Goal: Task Accomplishment & Management: Manage account settings

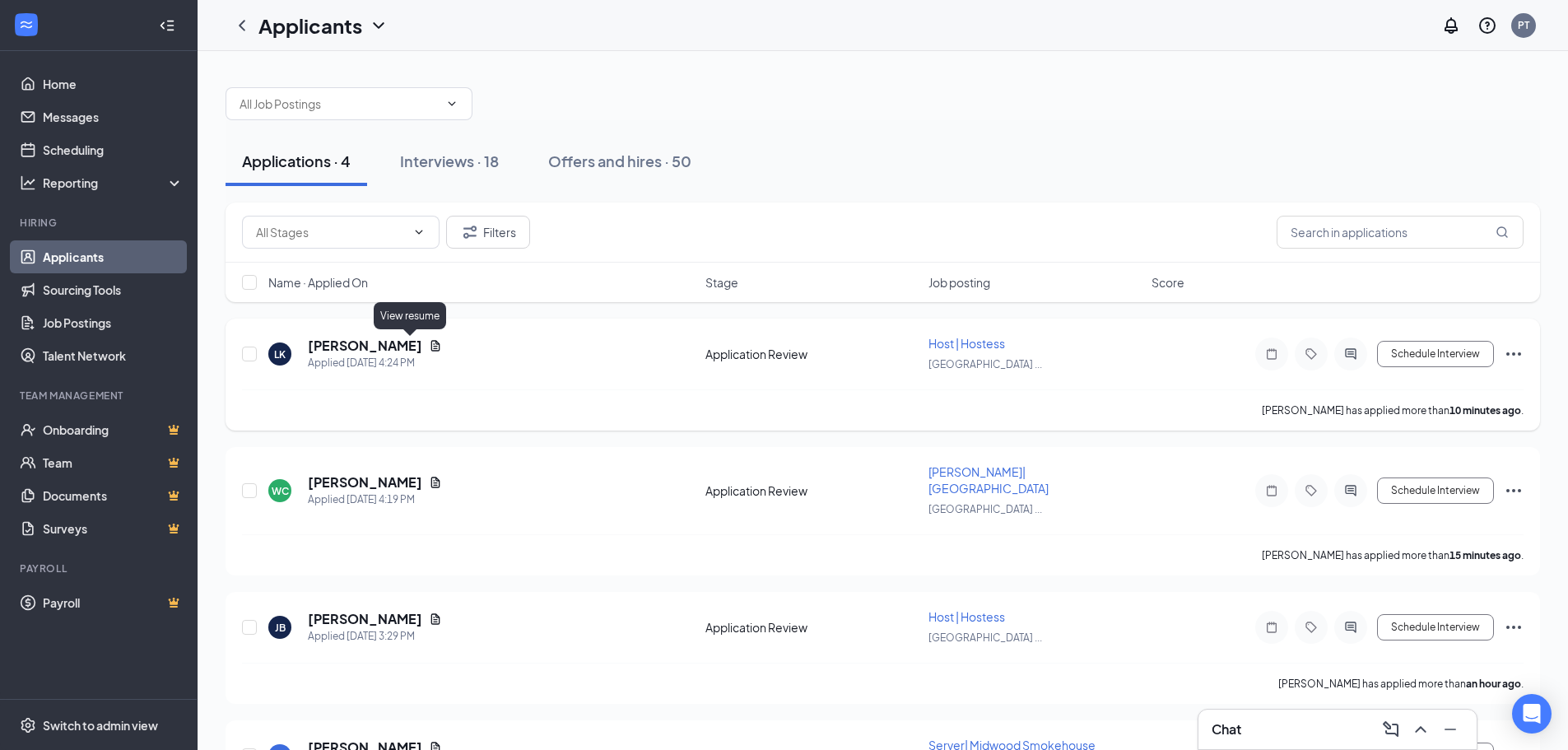
click at [429, 348] on icon "Document" at bounding box center [435, 346] width 14 height 14
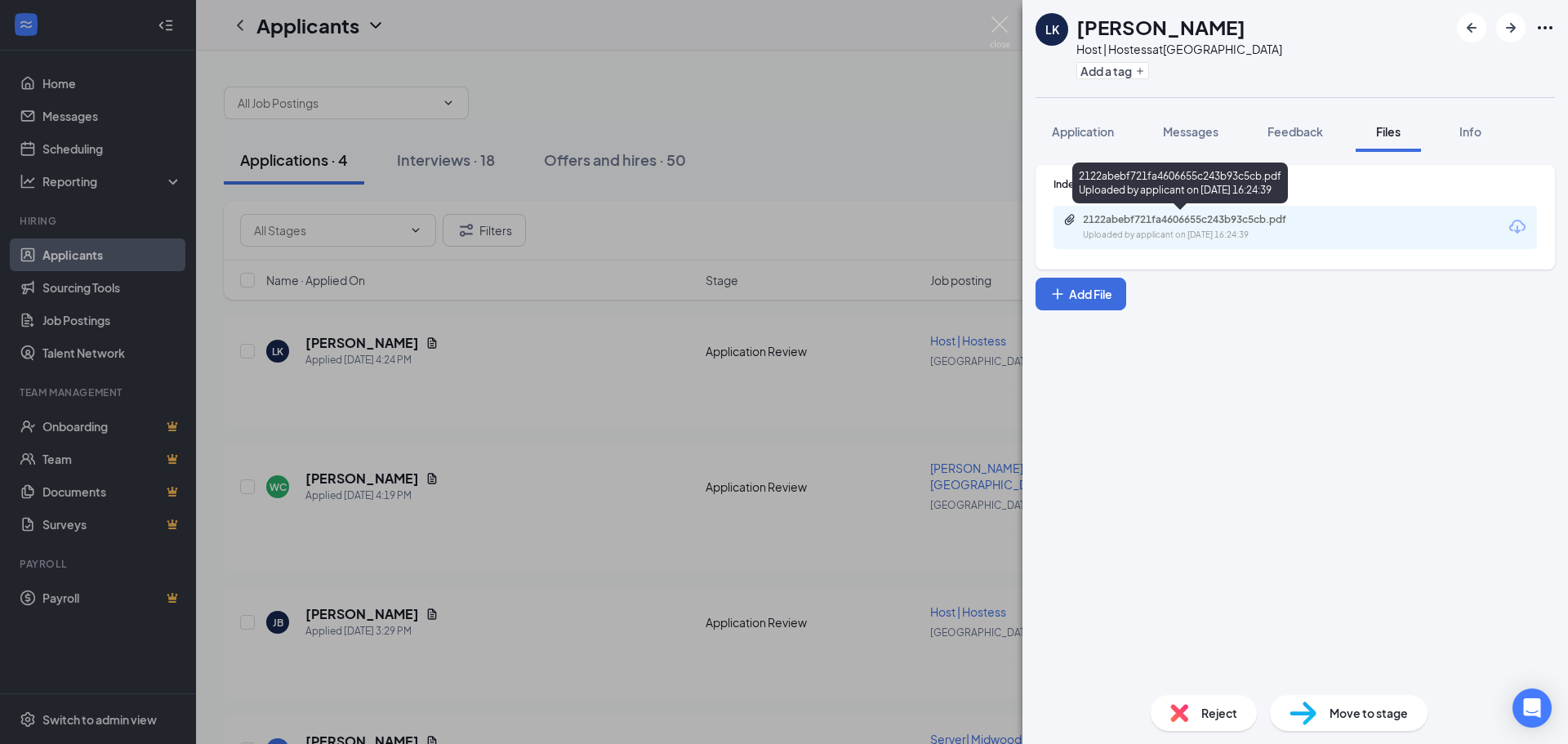
click at [1273, 218] on div "2122abebf721fa4606655c243b93c5cb.pdf" at bounding box center [1196, 220] width 229 height 13
click at [507, 416] on div "LK [PERSON_NAME] Host | Hostess at [GEOGRAPHIC_DATA] Add a tag Application Mess…" at bounding box center [784, 372] width 1568 height 744
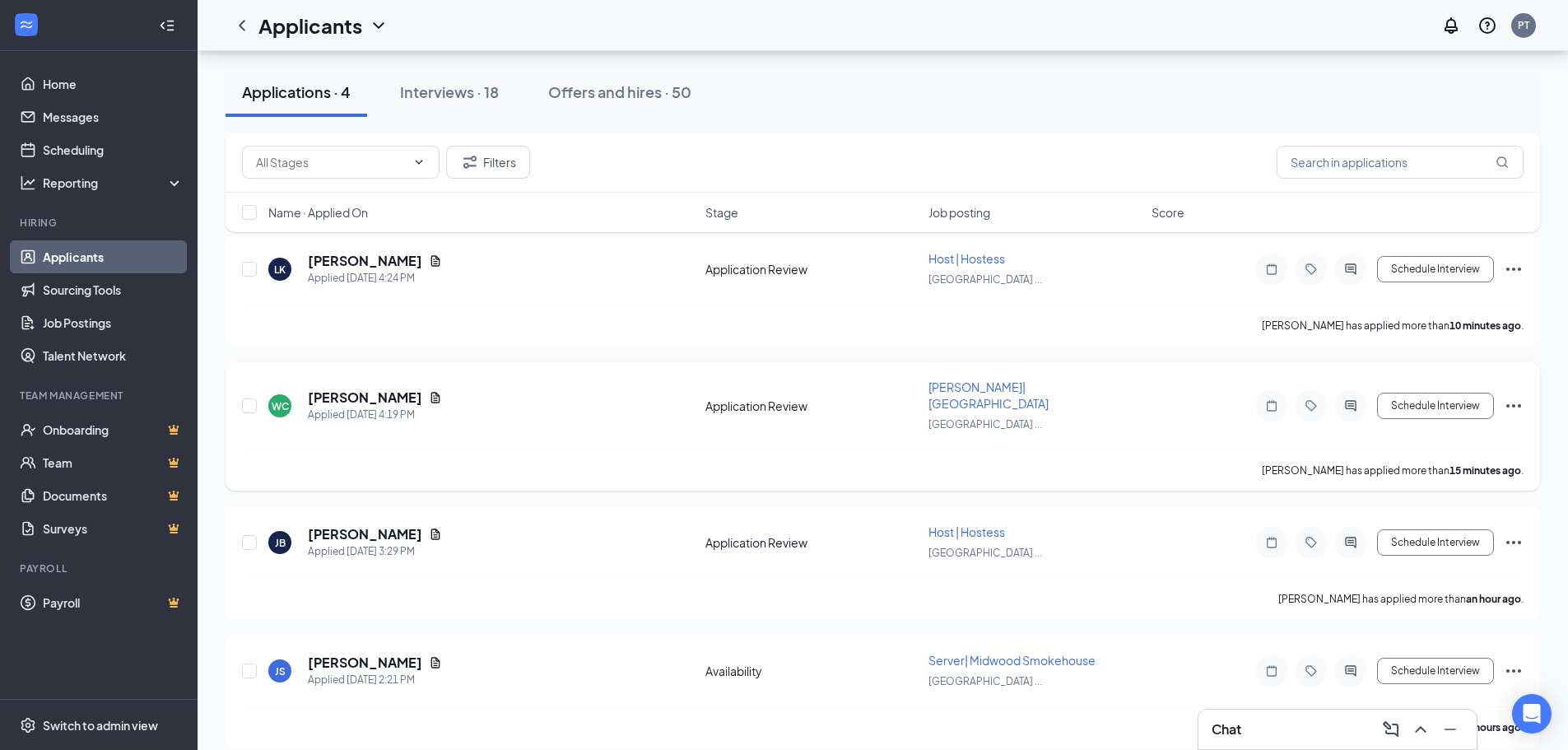
scroll to position [86, 0]
drag, startPoint x: 243, startPoint y: 528, endPoint x: 243, endPoint y: 516, distance: 12.0
click at [243, 534] on input "checkbox" at bounding box center [249, 541] width 14 height 14
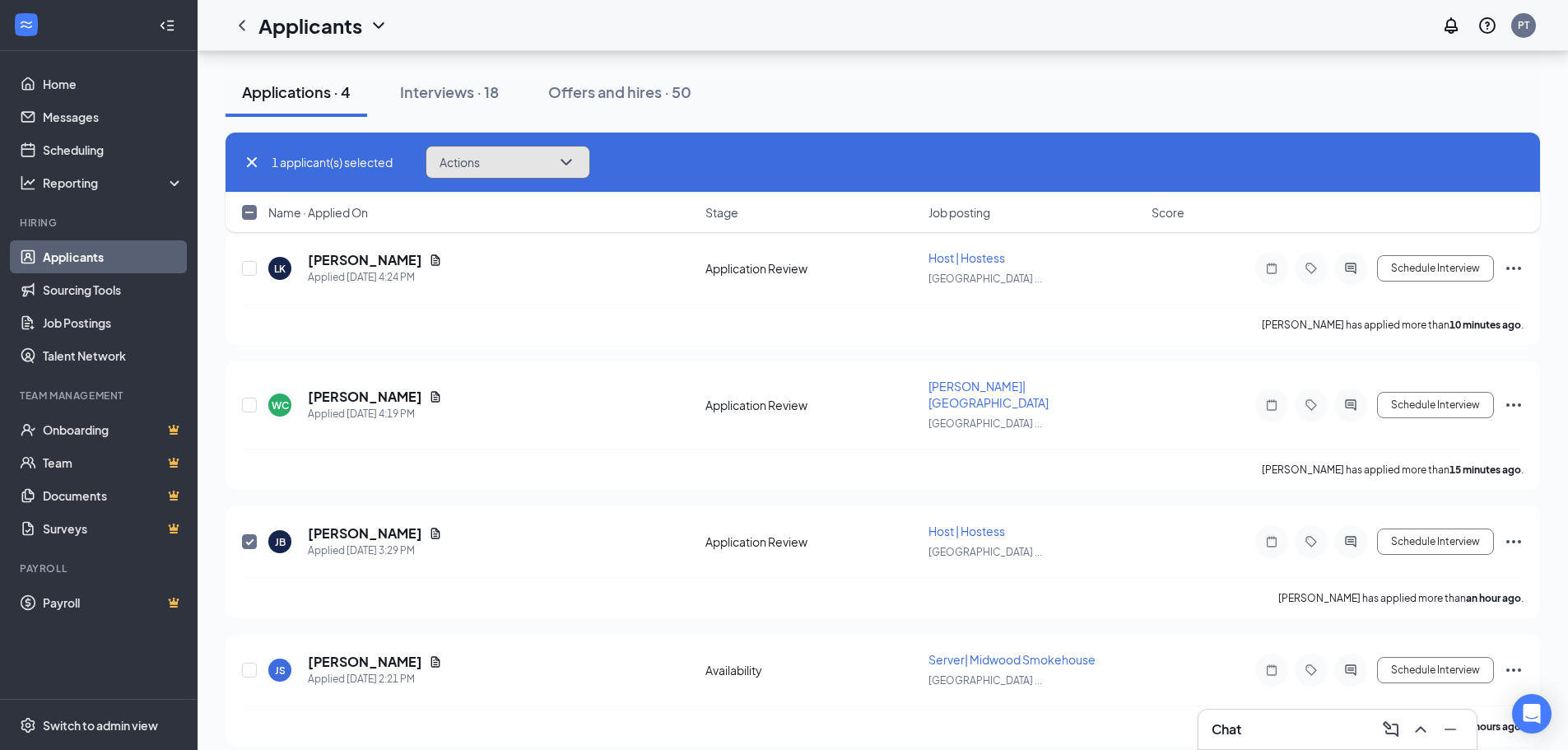
click at [563, 160] on icon "ChevronDown" at bounding box center [566, 162] width 19 height 19
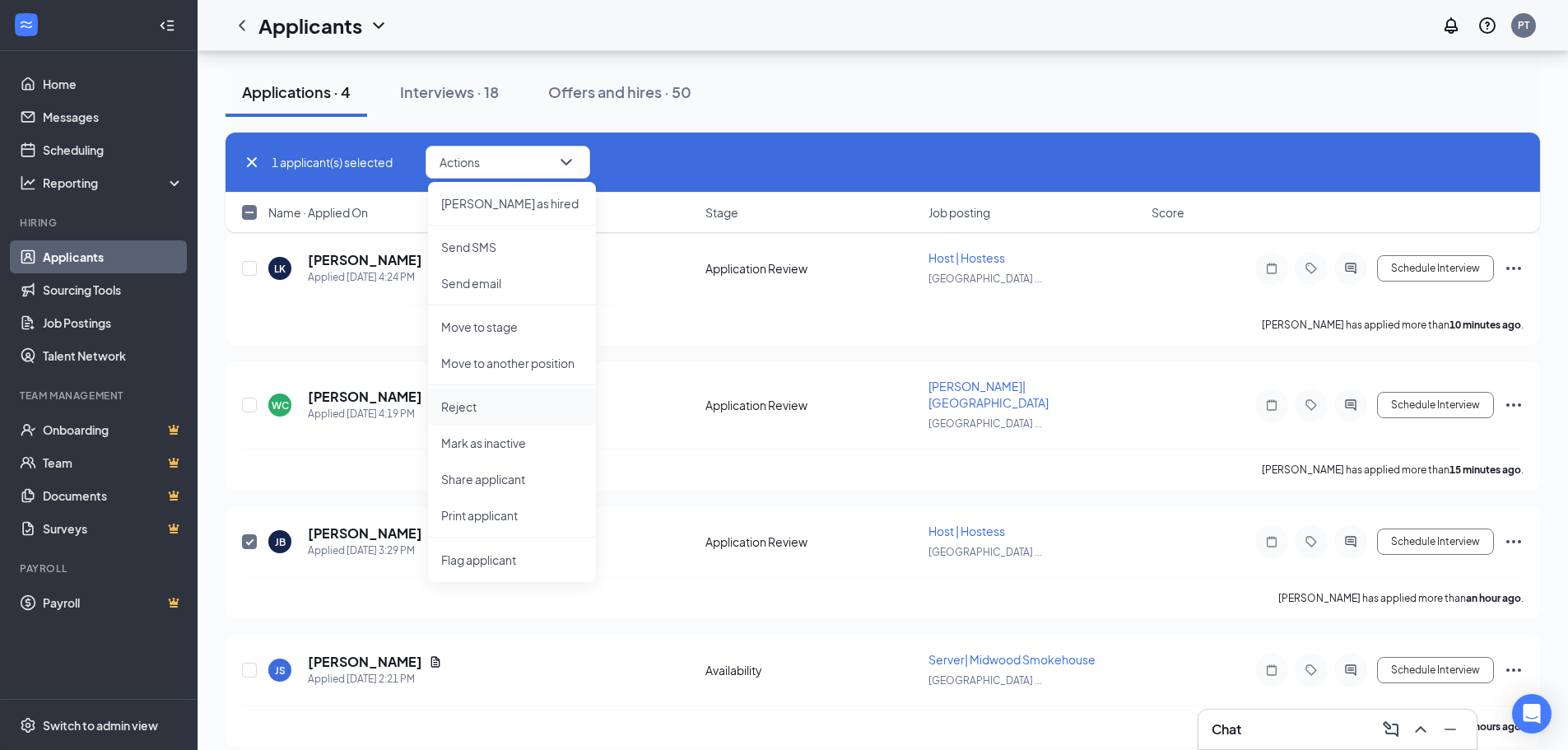
click at [470, 410] on p "Reject" at bounding box center [512, 406] width 142 height 16
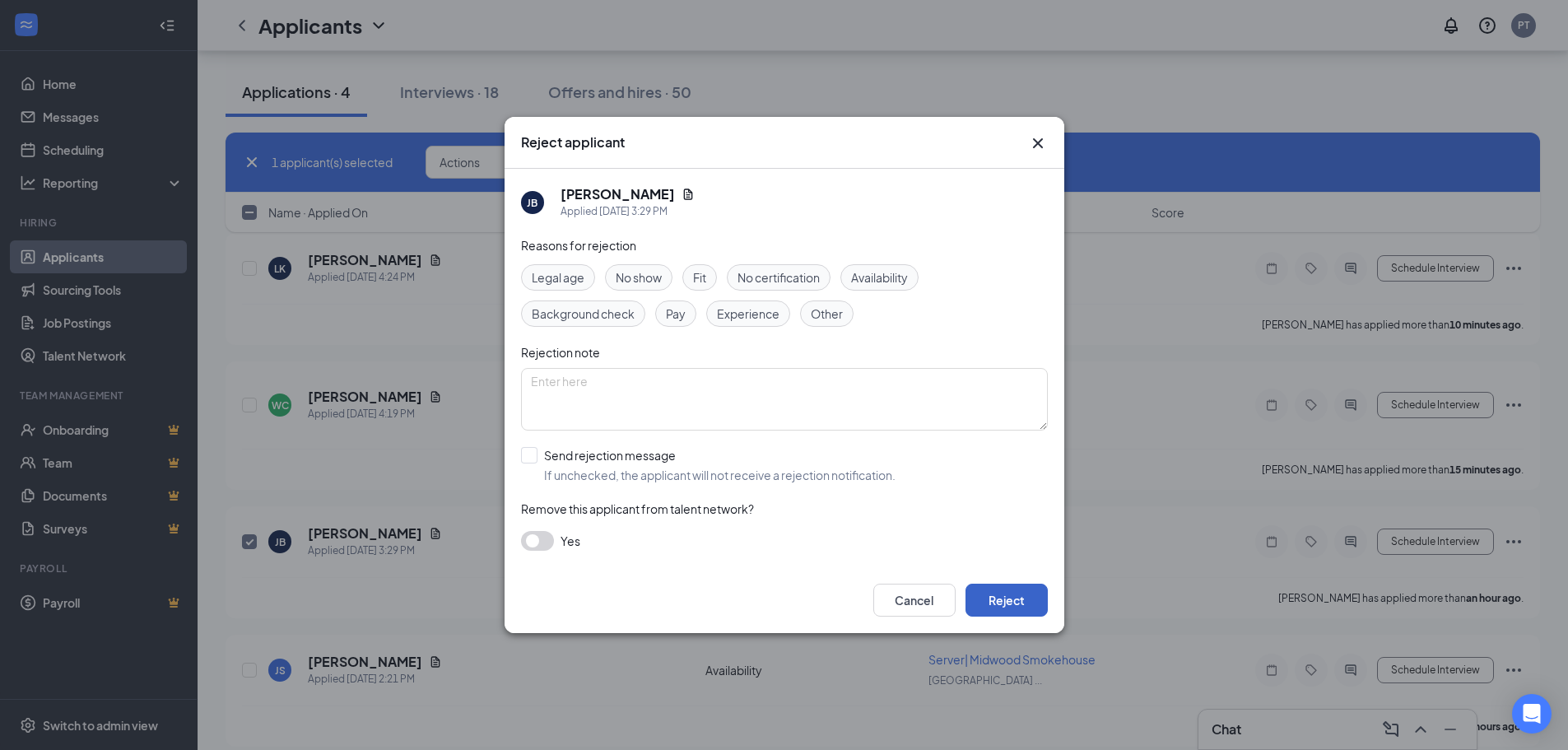
drag, startPoint x: 1013, startPoint y: 601, endPoint x: 1322, endPoint y: 358, distance: 393.1
click at [1014, 601] on button "Reject" at bounding box center [1006, 599] width 82 height 33
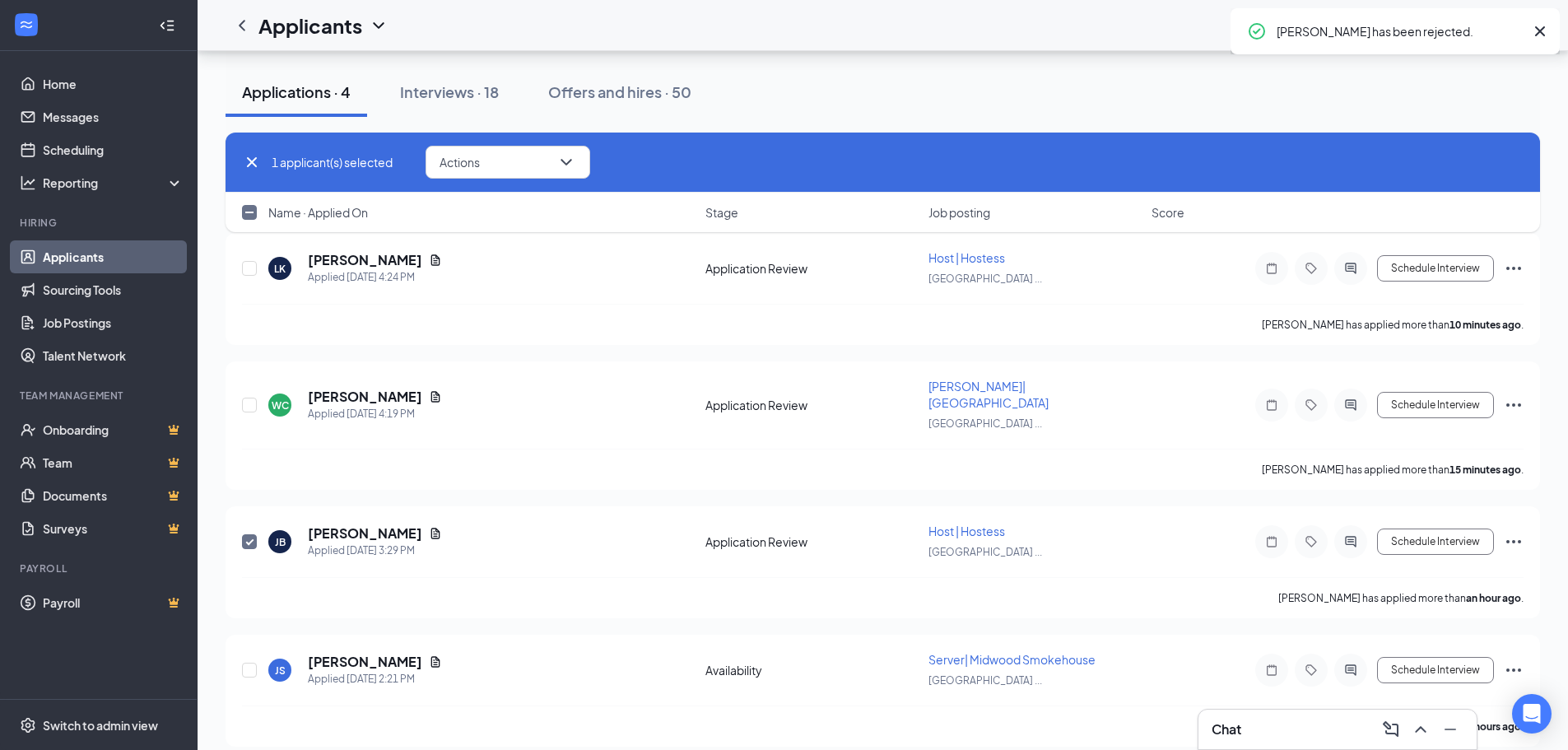
checkbox input "false"
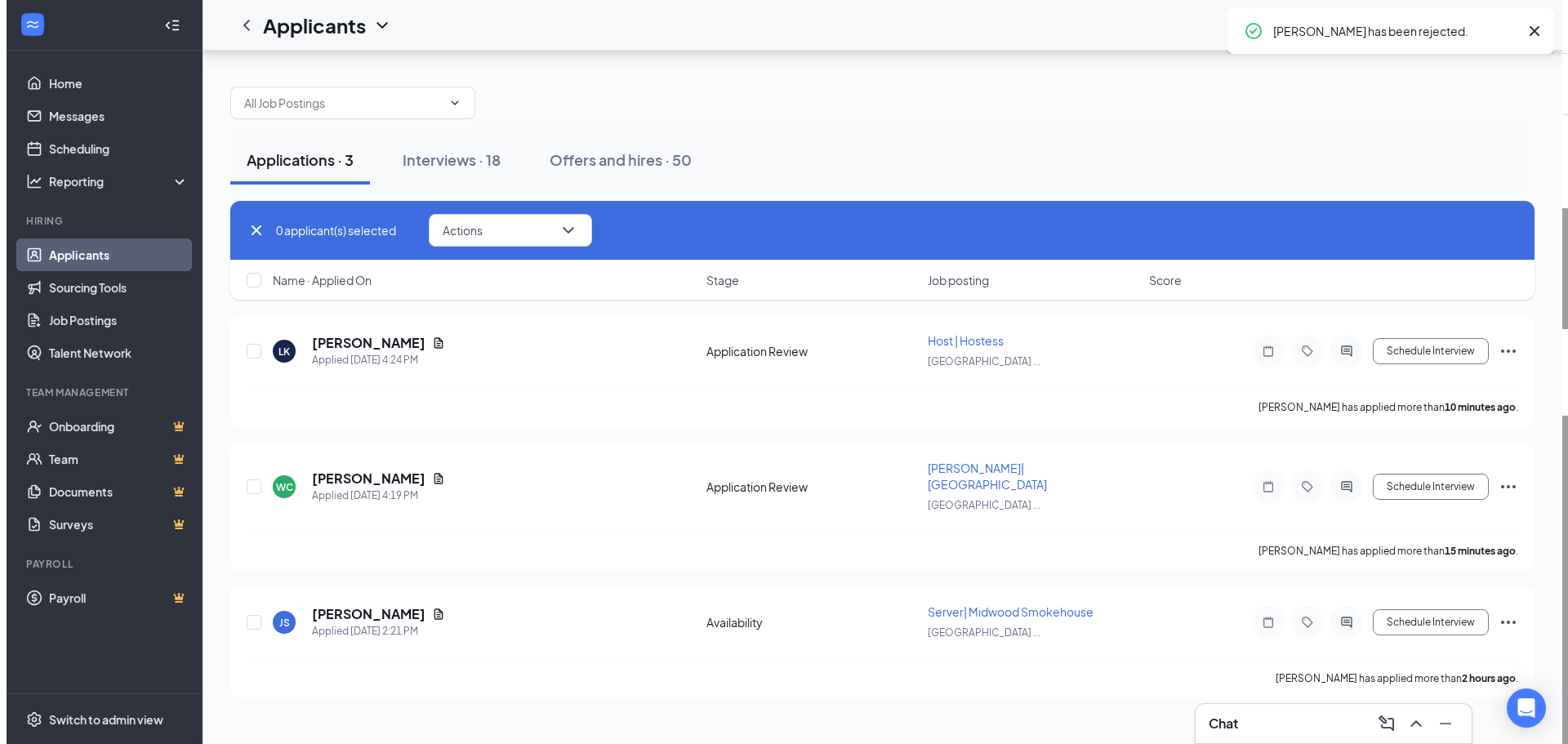
scroll to position [0, 0]
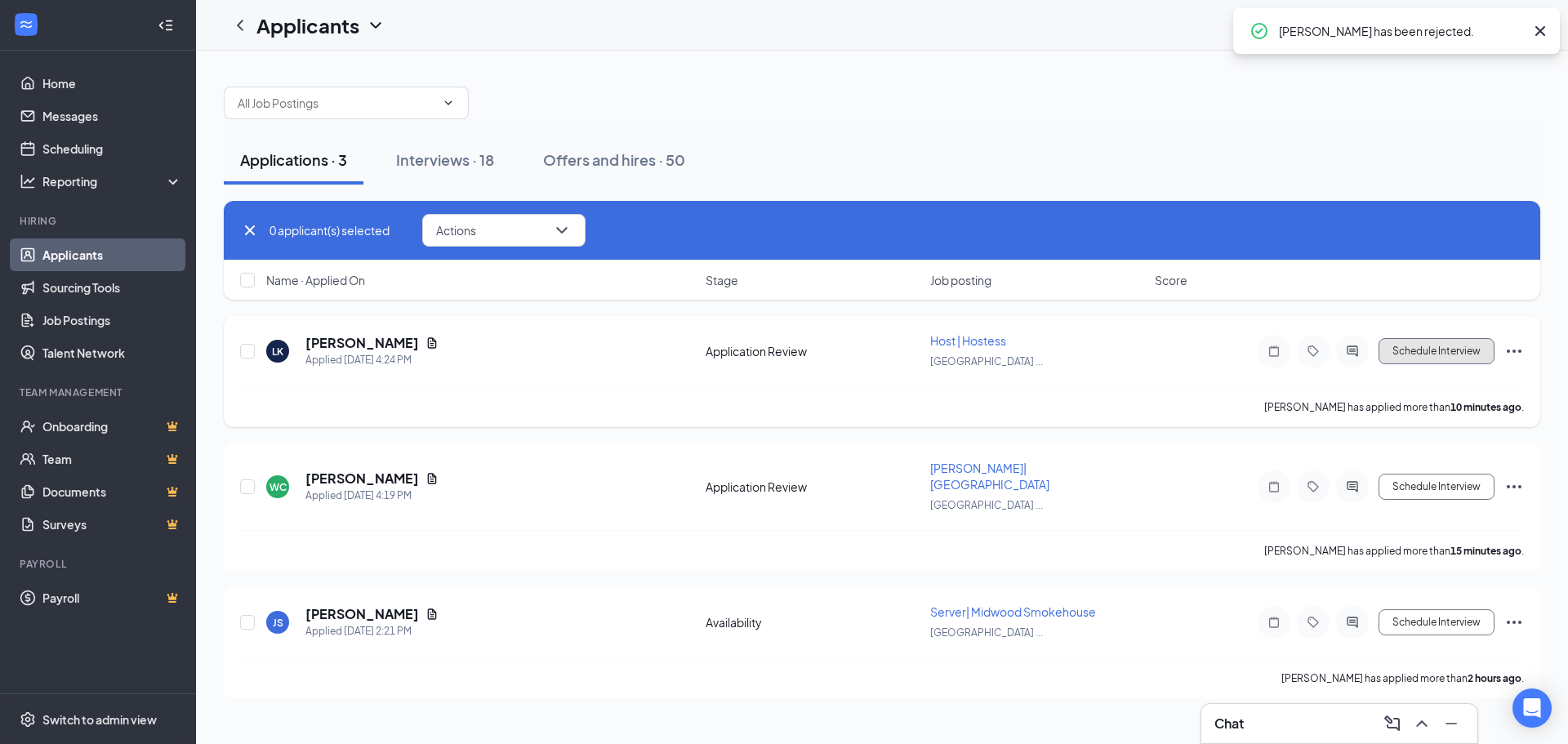
click at [1450, 354] on button "Schedule Interview" at bounding box center [1436, 350] width 116 height 26
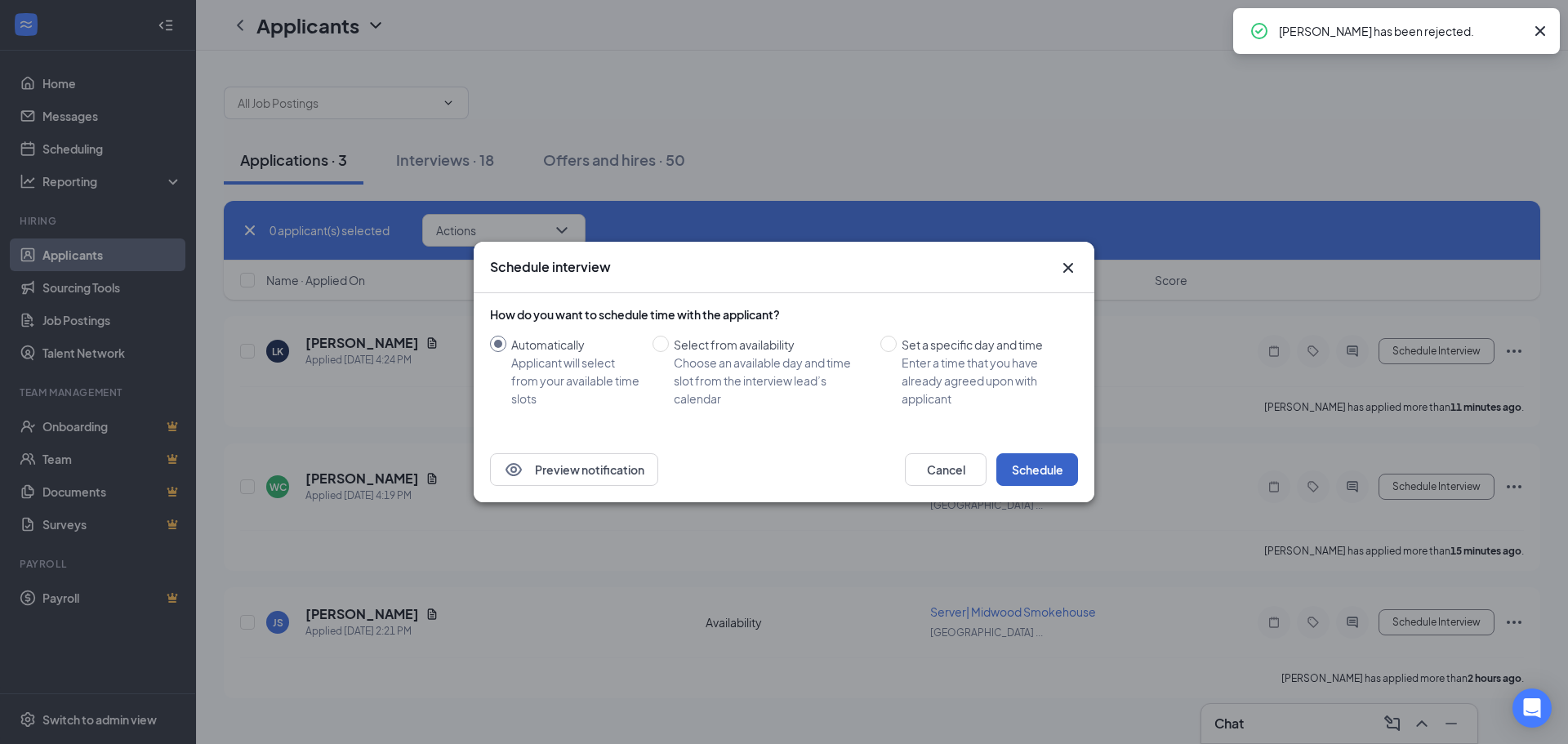
click at [1022, 460] on button "Schedule" at bounding box center [1036, 469] width 81 height 33
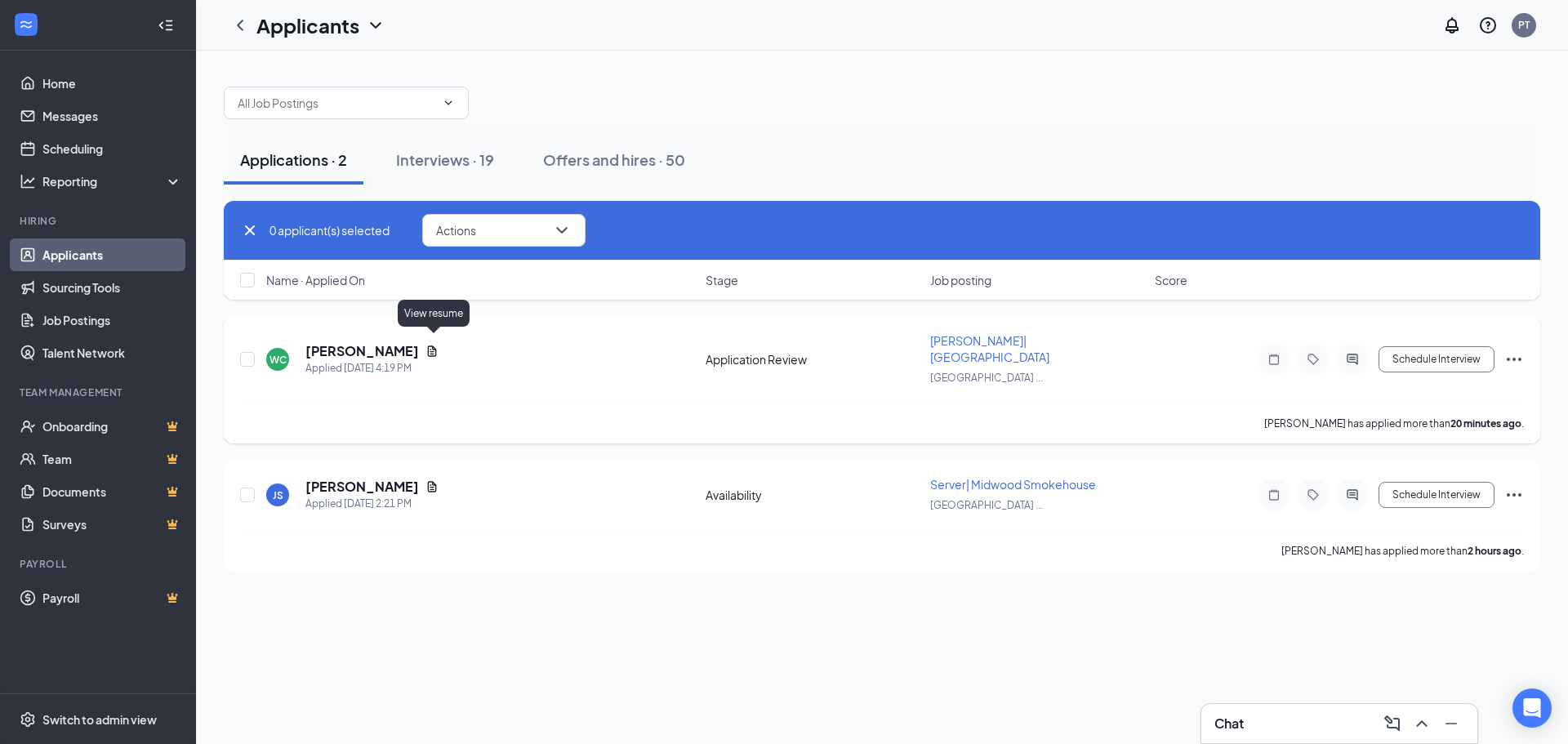
click at [436, 346] on icon "Document" at bounding box center [432, 350] width 9 height 11
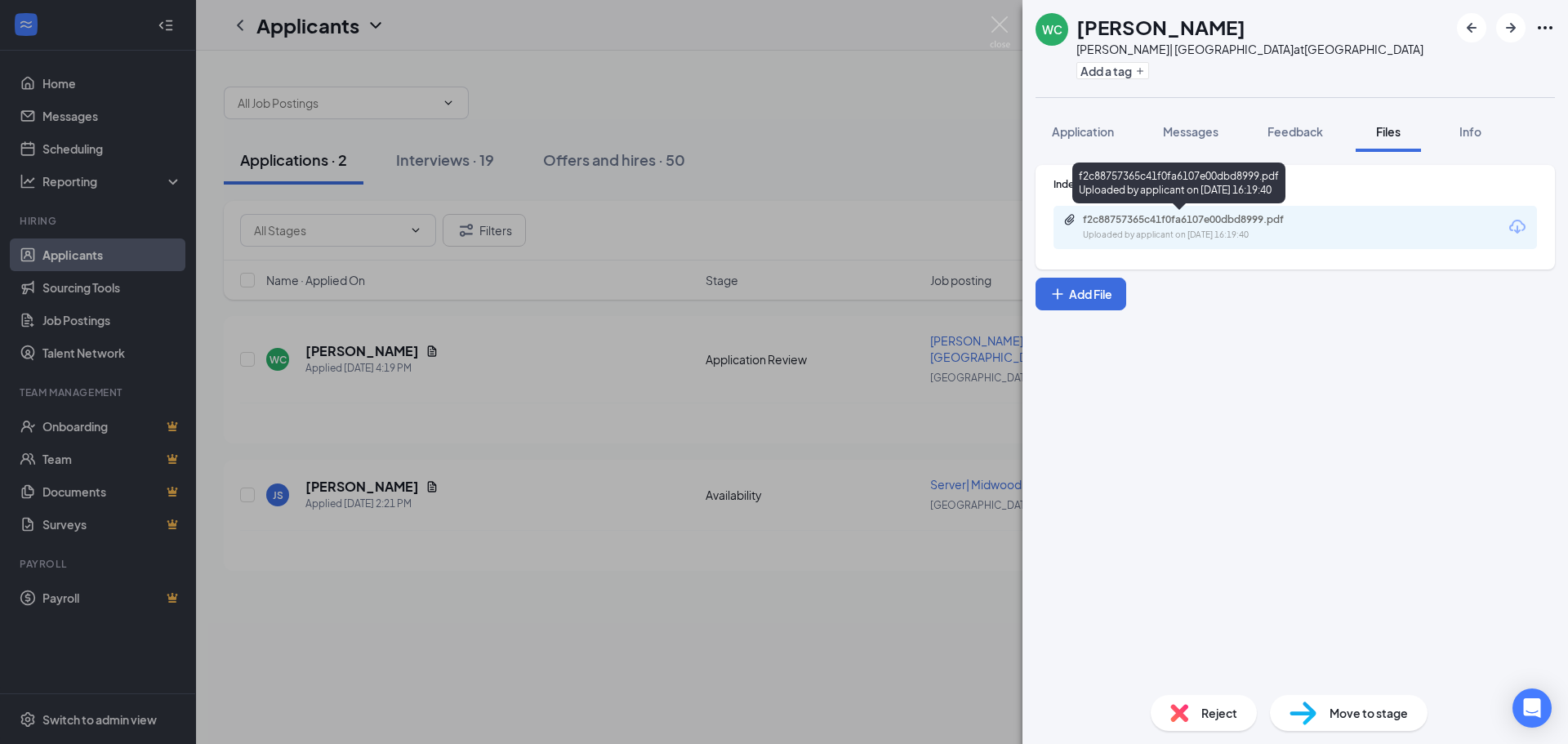
click at [1168, 234] on div "Uploaded by applicant on [DATE] 16:19:40" at bounding box center [1205, 236] width 245 height 13
click at [468, 407] on div "WC [PERSON_NAME]| [GEOGRAPHIC_DATA] at [GEOGRAPHIC_DATA] Add a tag Application …" at bounding box center [784, 372] width 1568 height 744
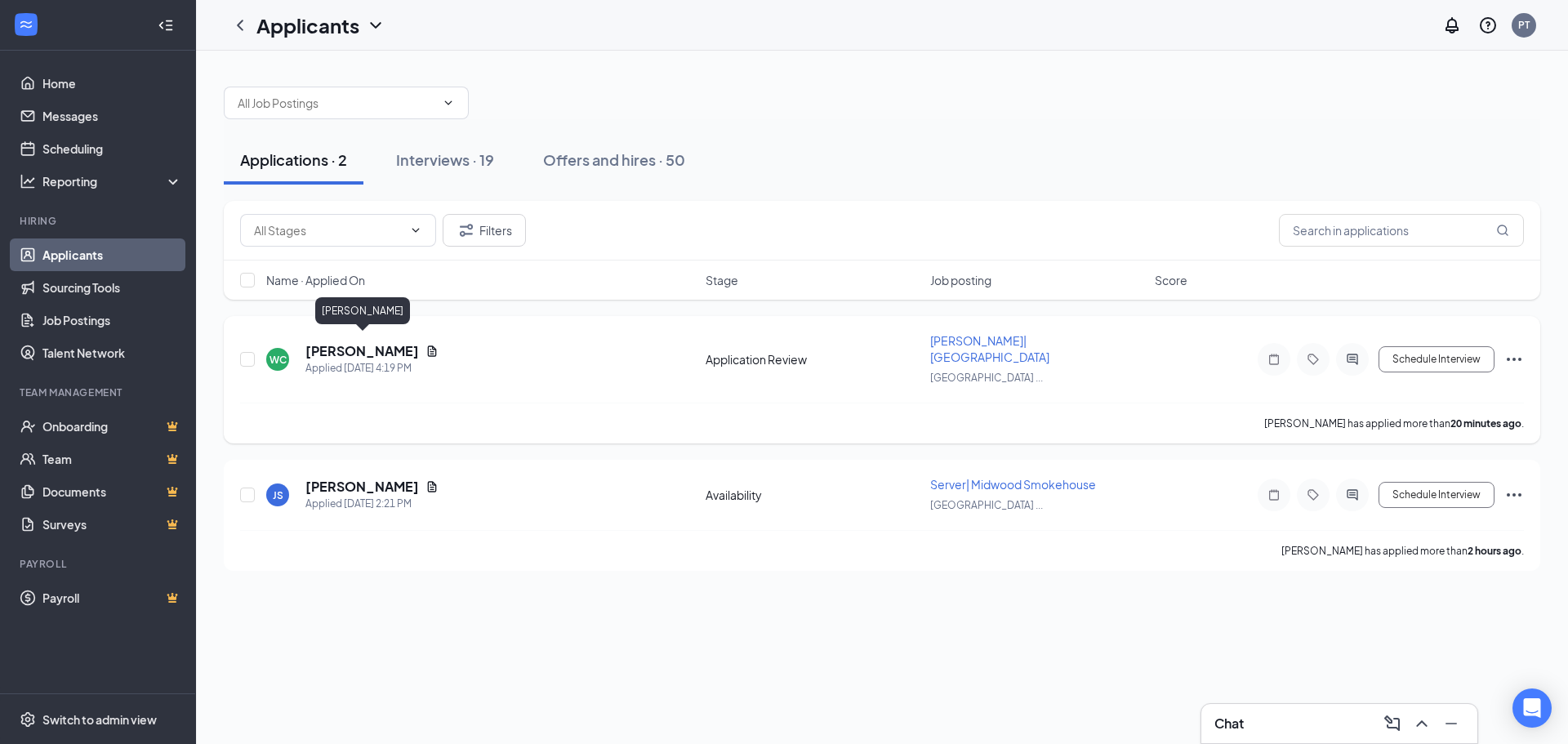
click at [368, 342] on h5 "[PERSON_NAME]" at bounding box center [362, 350] width 114 height 18
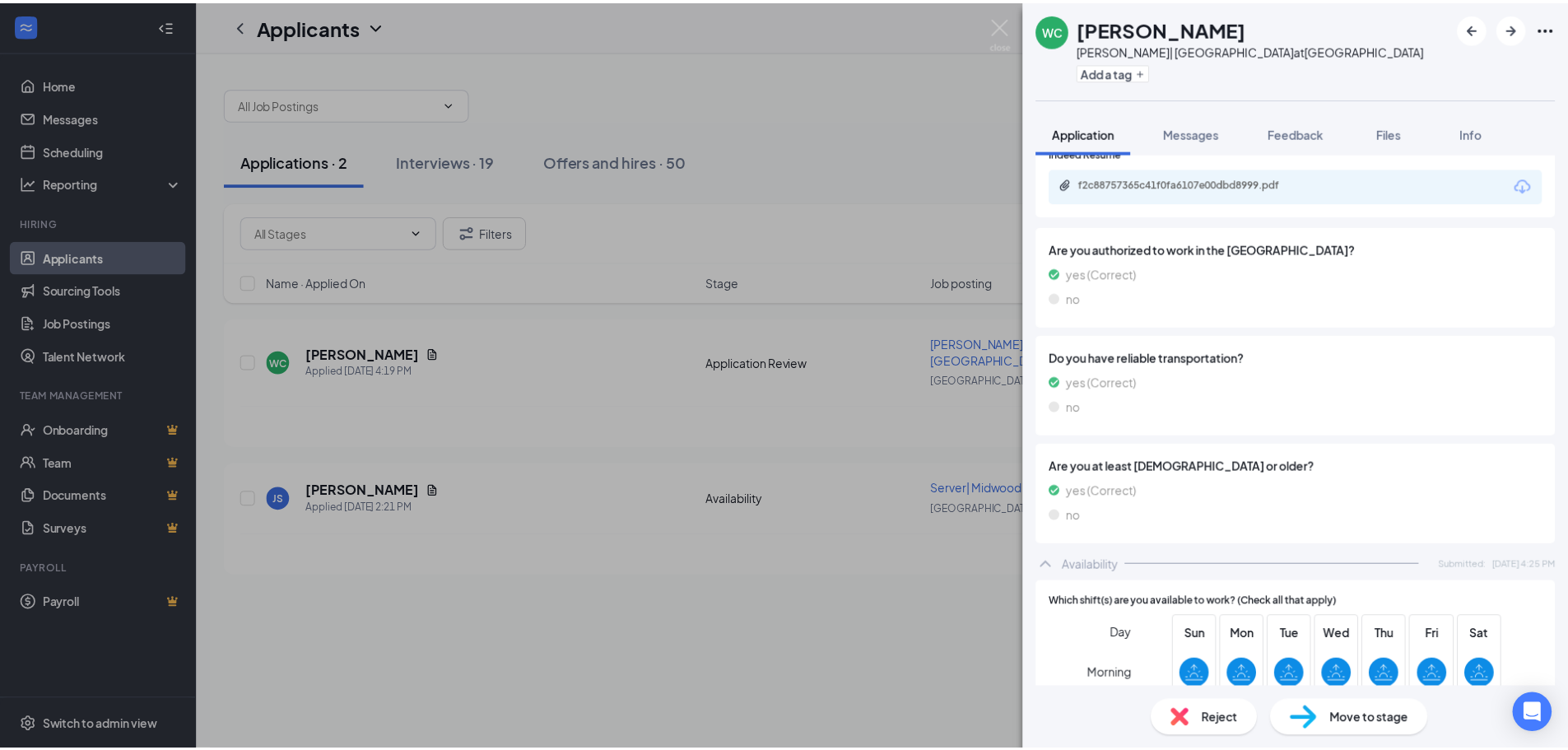
scroll to position [698, 0]
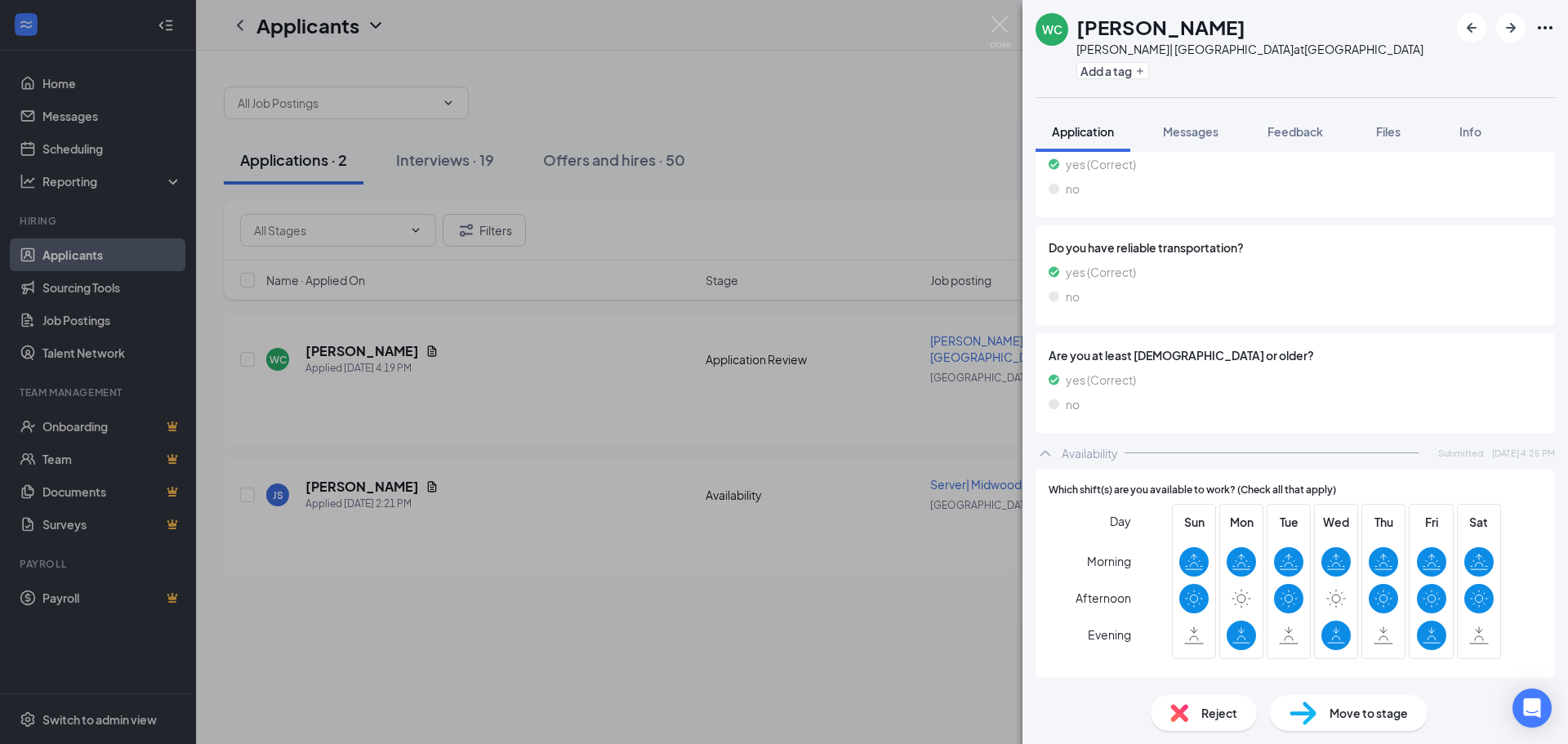
click at [466, 535] on div "WC [PERSON_NAME]| Midwood Smokehouse at [GEOGRAPHIC_DATA] Add a tag Application…" at bounding box center [784, 372] width 1568 height 744
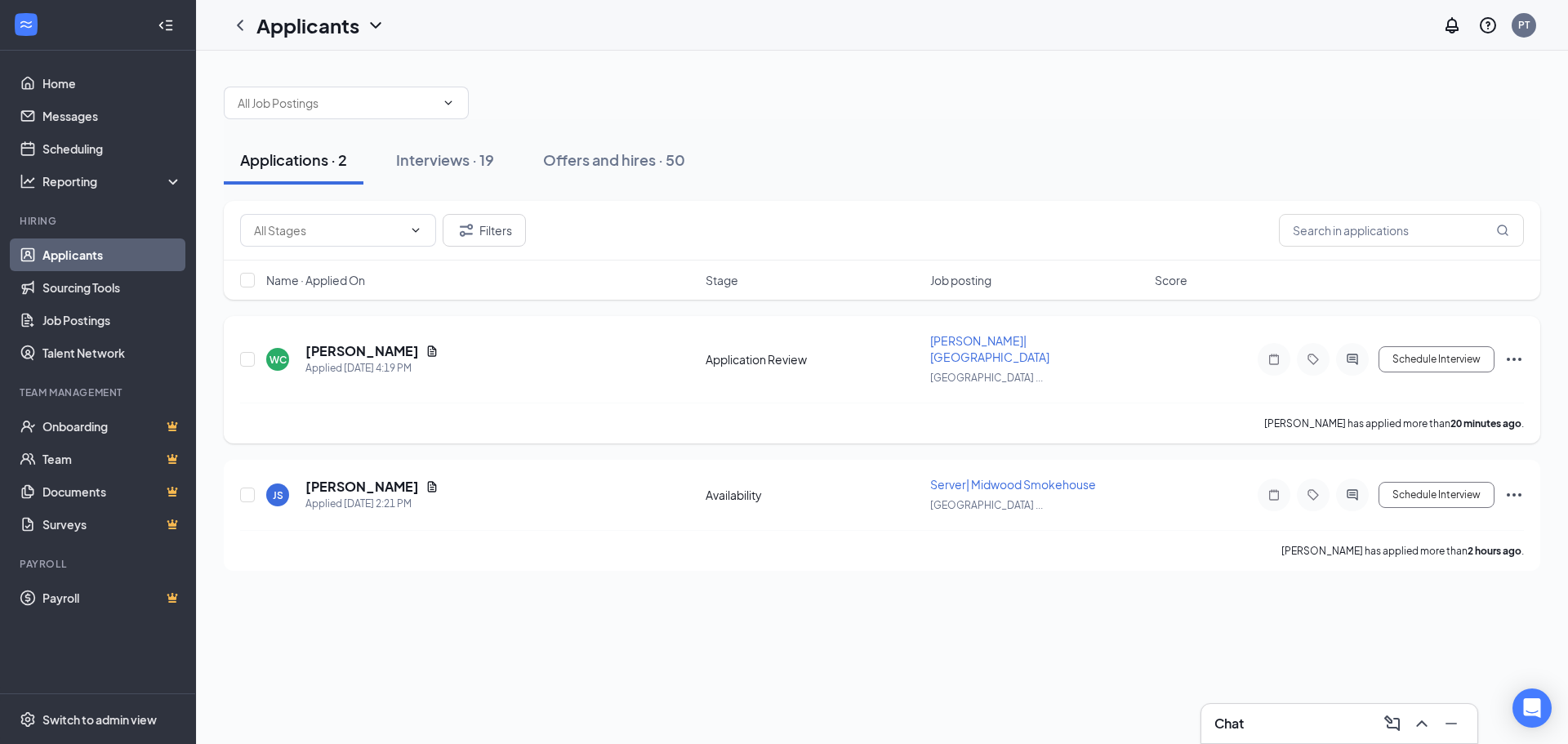
click at [1514, 357] on icon "Ellipses" at bounding box center [1513, 358] width 14 height 3
click at [1414, 273] on p "Reject" at bounding box center [1441, 273] width 141 height 16
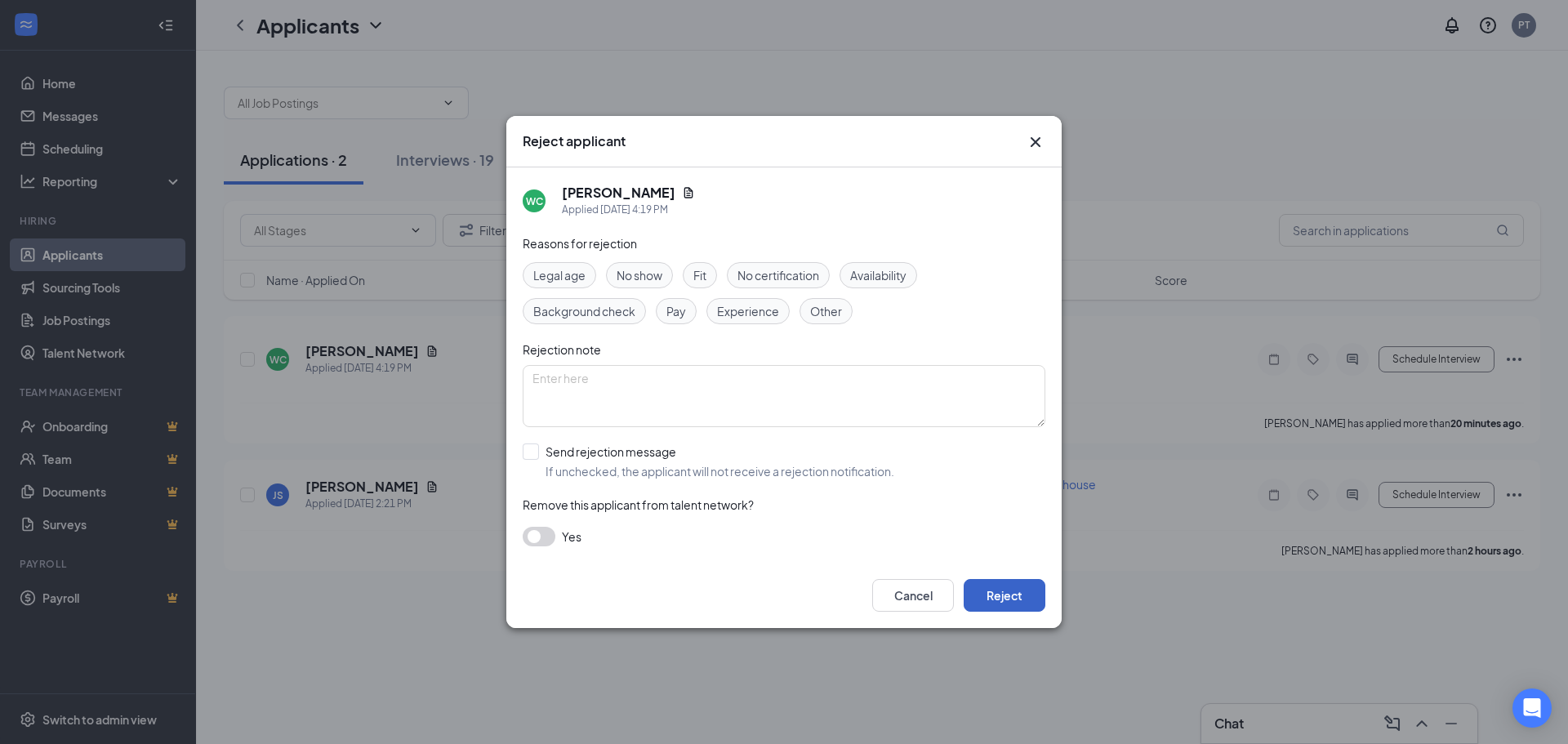
click at [989, 591] on button "Reject" at bounding box center [1004, 595] width 81 height 33
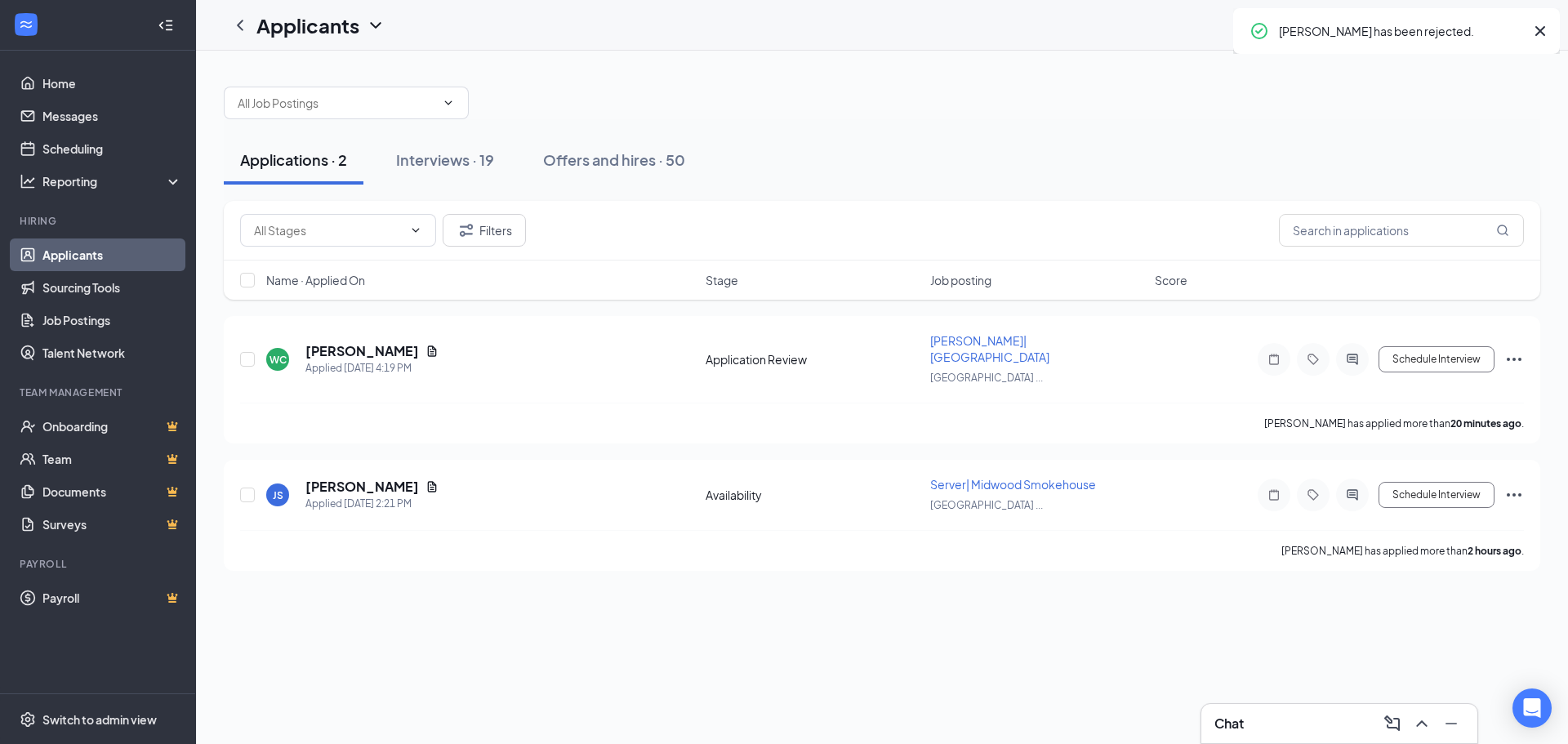
click at [453, 159] on div "Interviews · 19" at bounding box center [444, 159] width 98 height 20
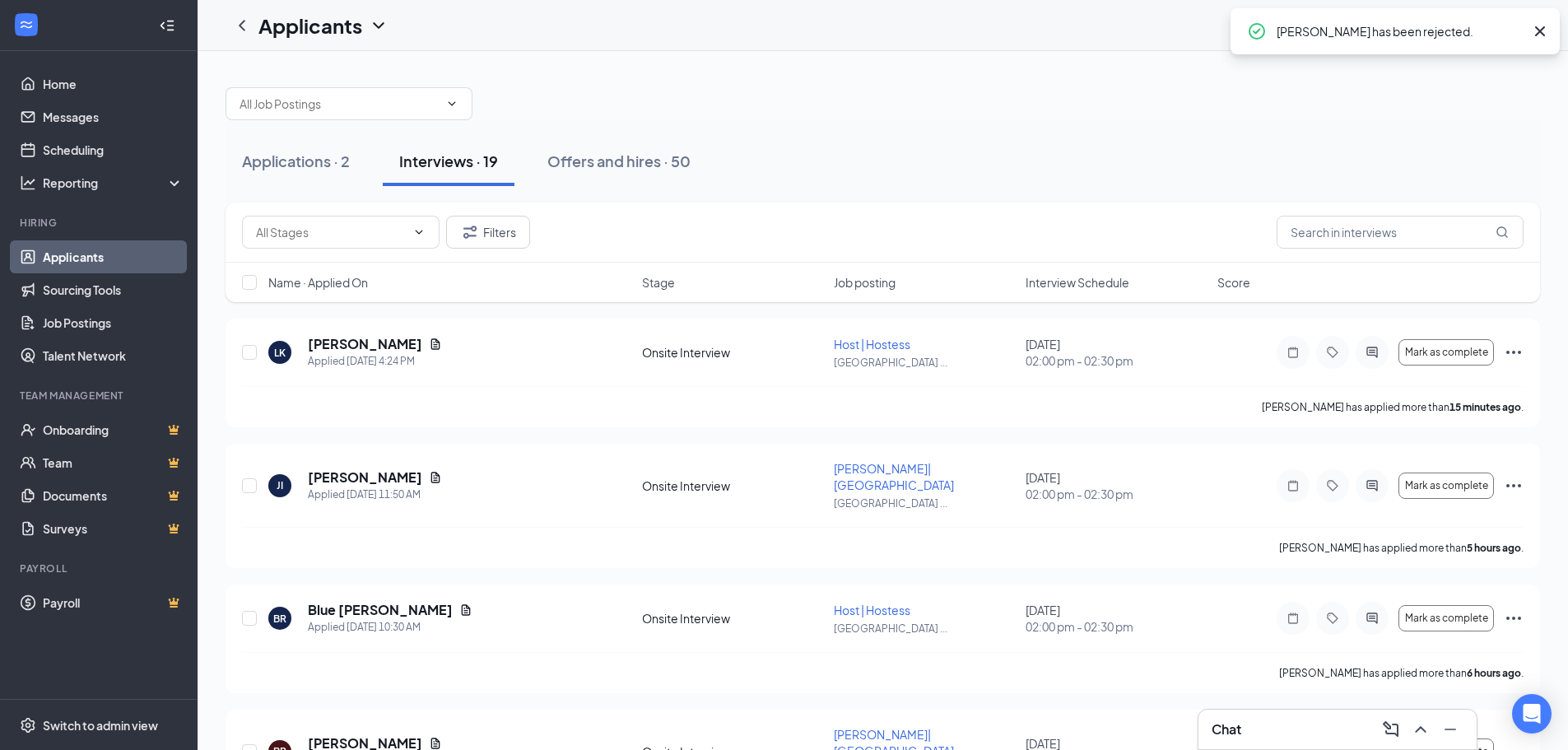
click at [885, 286] on span "Job posting" at bounding box center [865, 282] width 62 height 16
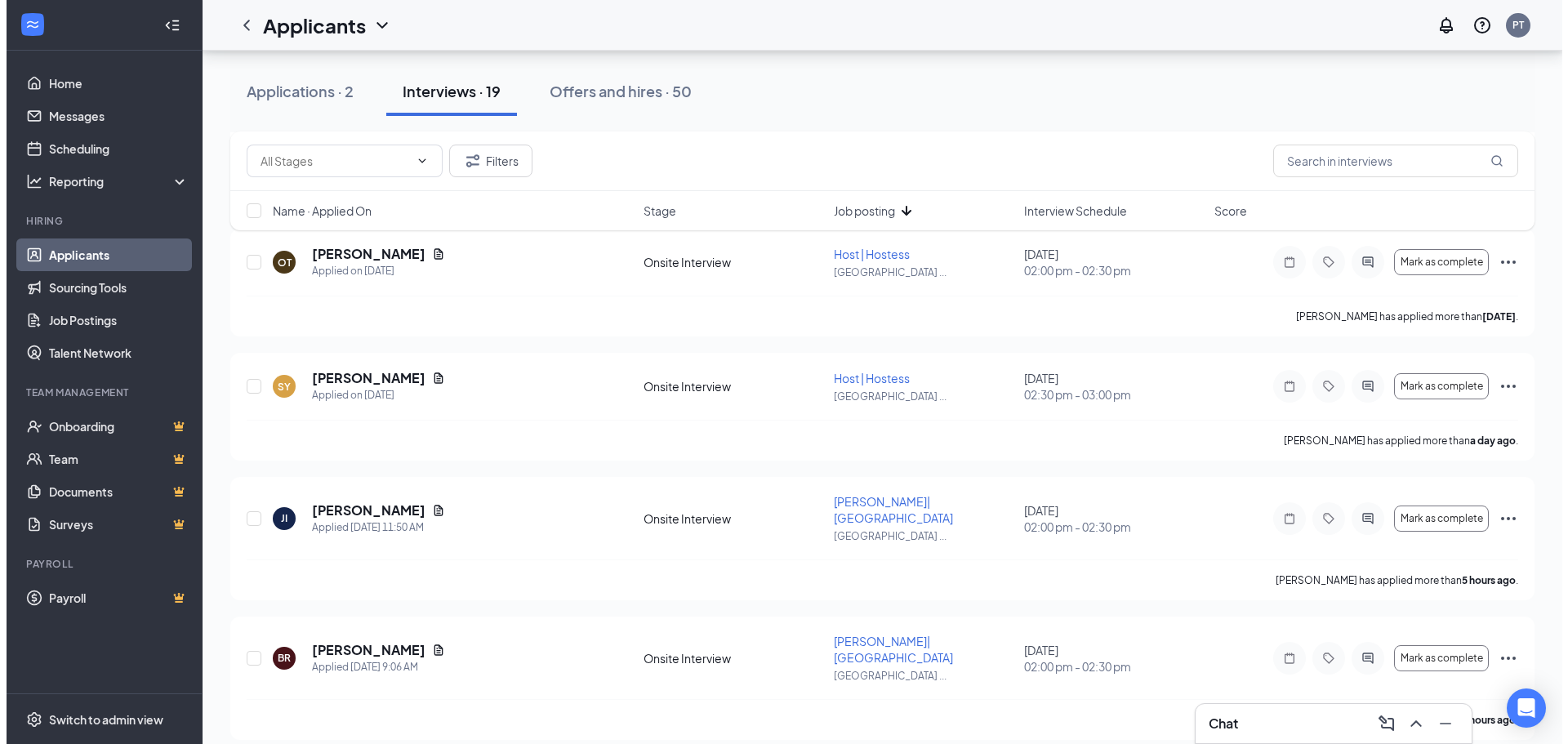
scroll to position [1387, 0]
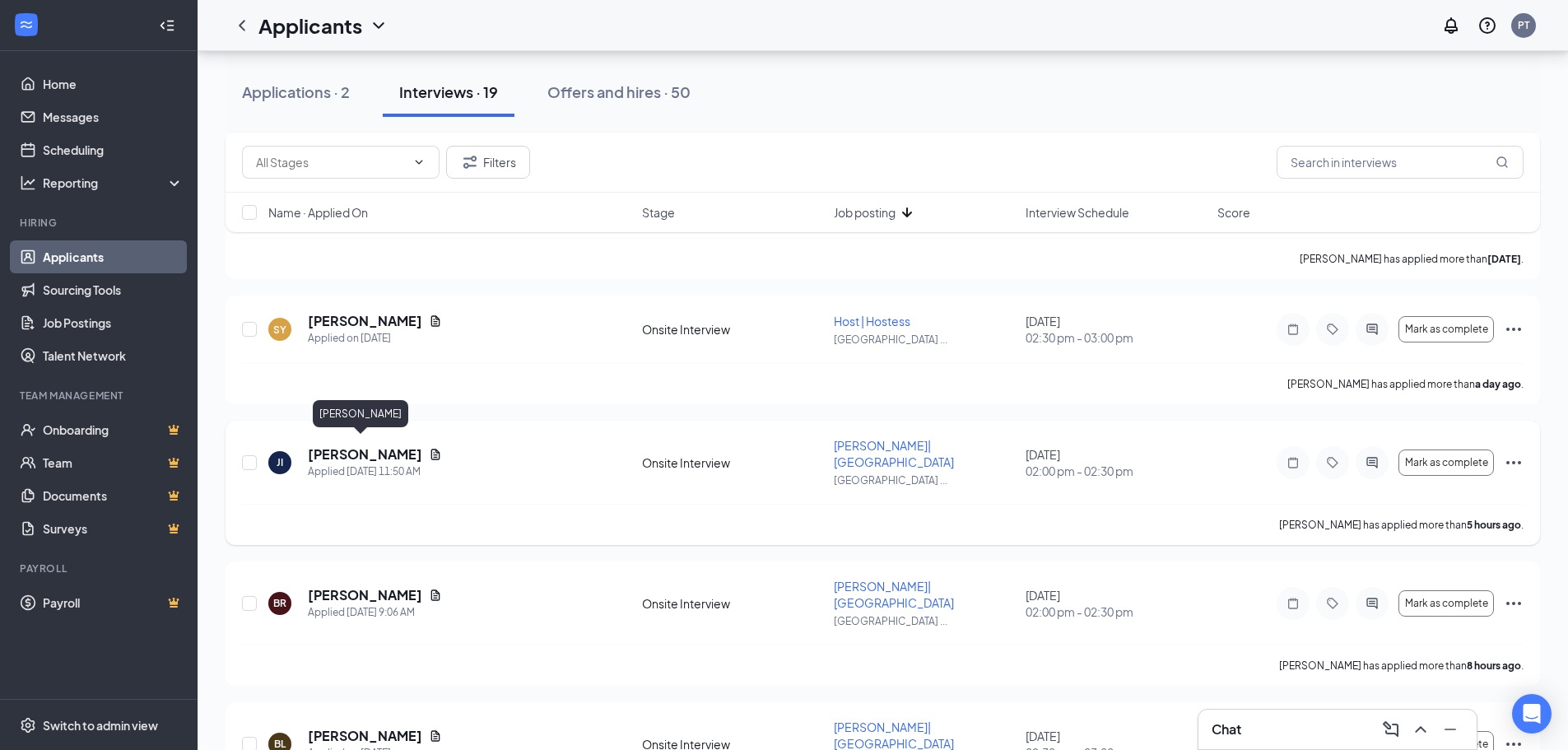
click at [363, 445] on h5 "[PERSON_NAME]" at bounding box center [365, 454] width 115 height 18
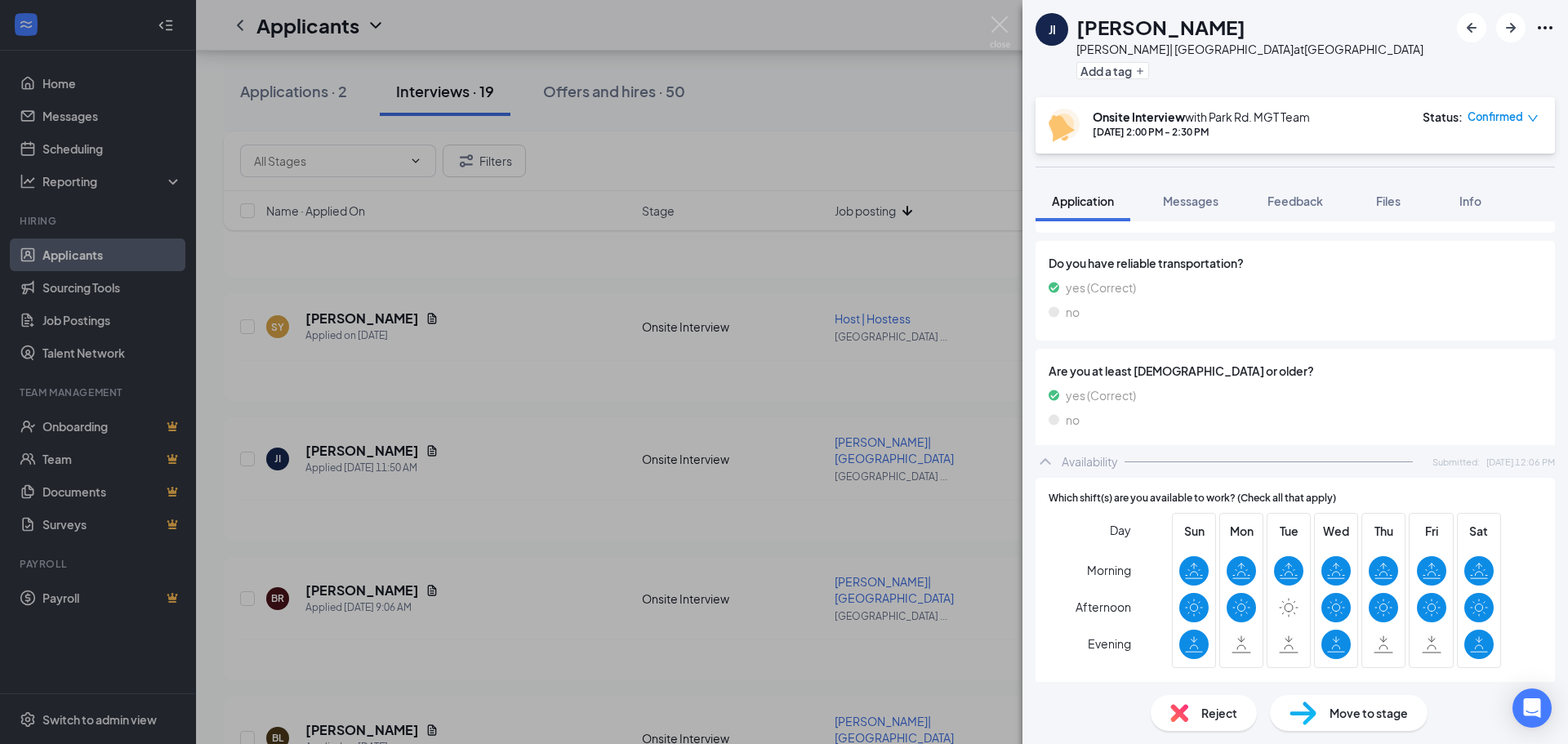
scroll to position [652, 0]
click at [469, 407] on div "JI [PERSON_NAME]| [GEOGRAPHIC_DATA] at [GEOGRAPHIC_DATA] Add a tag Onsite Inter…" at bounding box center [784, 372] width 1568 height 744
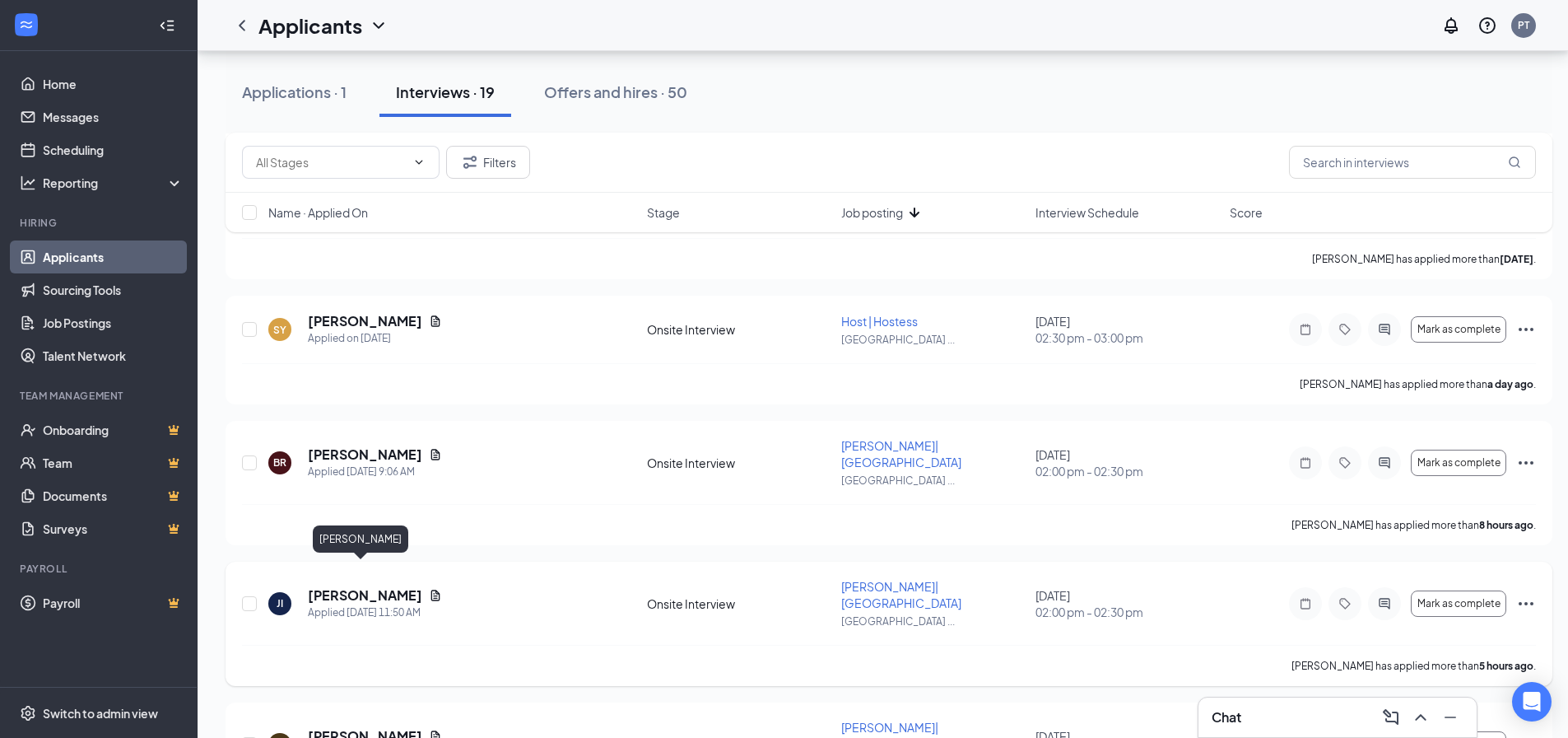
click at [377, 586] on h5 "[PERSON_NAME]" at bounding box center [365, 595] width 115 height 18
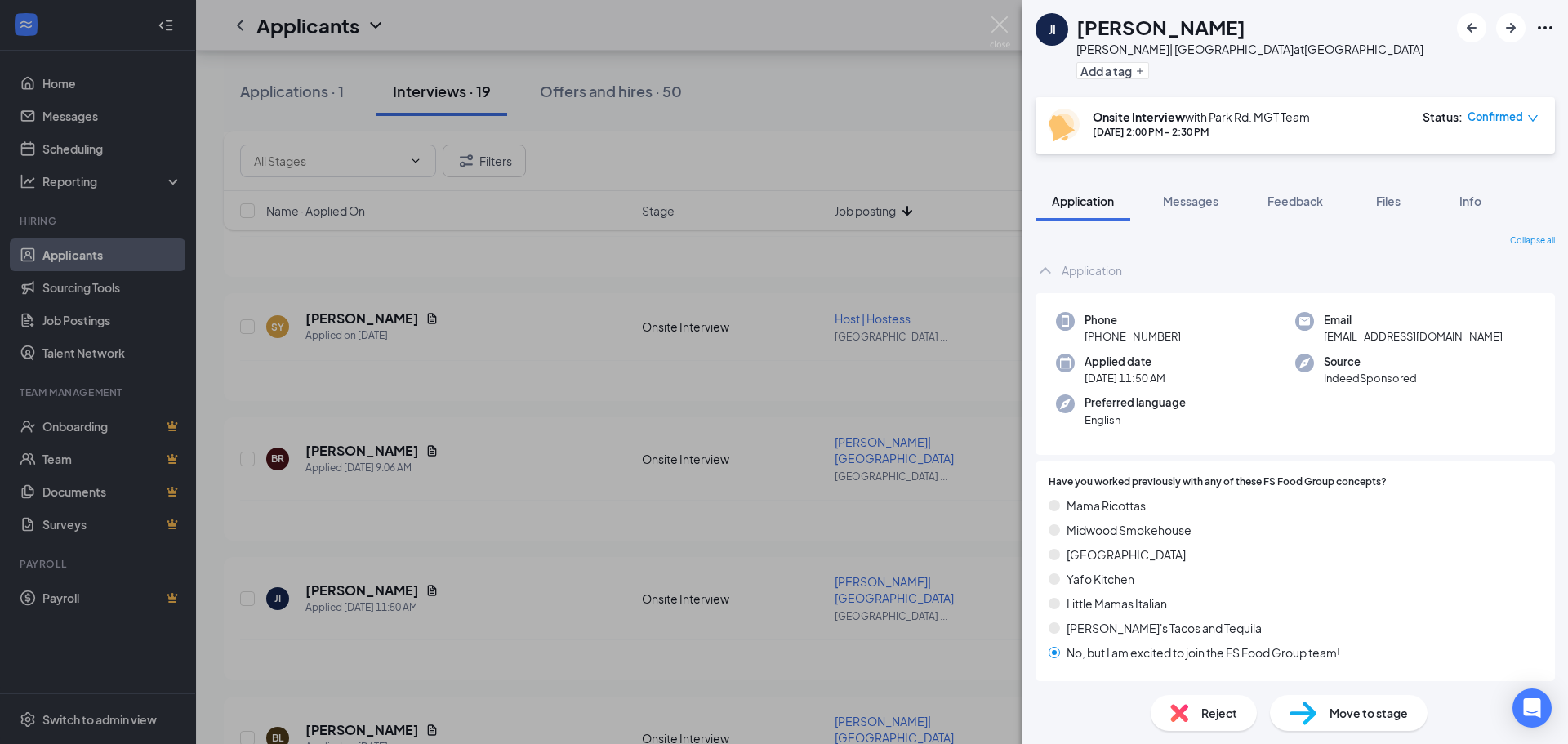
click at [381, 431] on div "JI [PERSON_NAME]| [GEOGRAPHIC_DATA] at [GEOGRAPHIC_DATA] Add a tag Onsite Inter…" at bounding box center [784, 372] width 1568 height 744
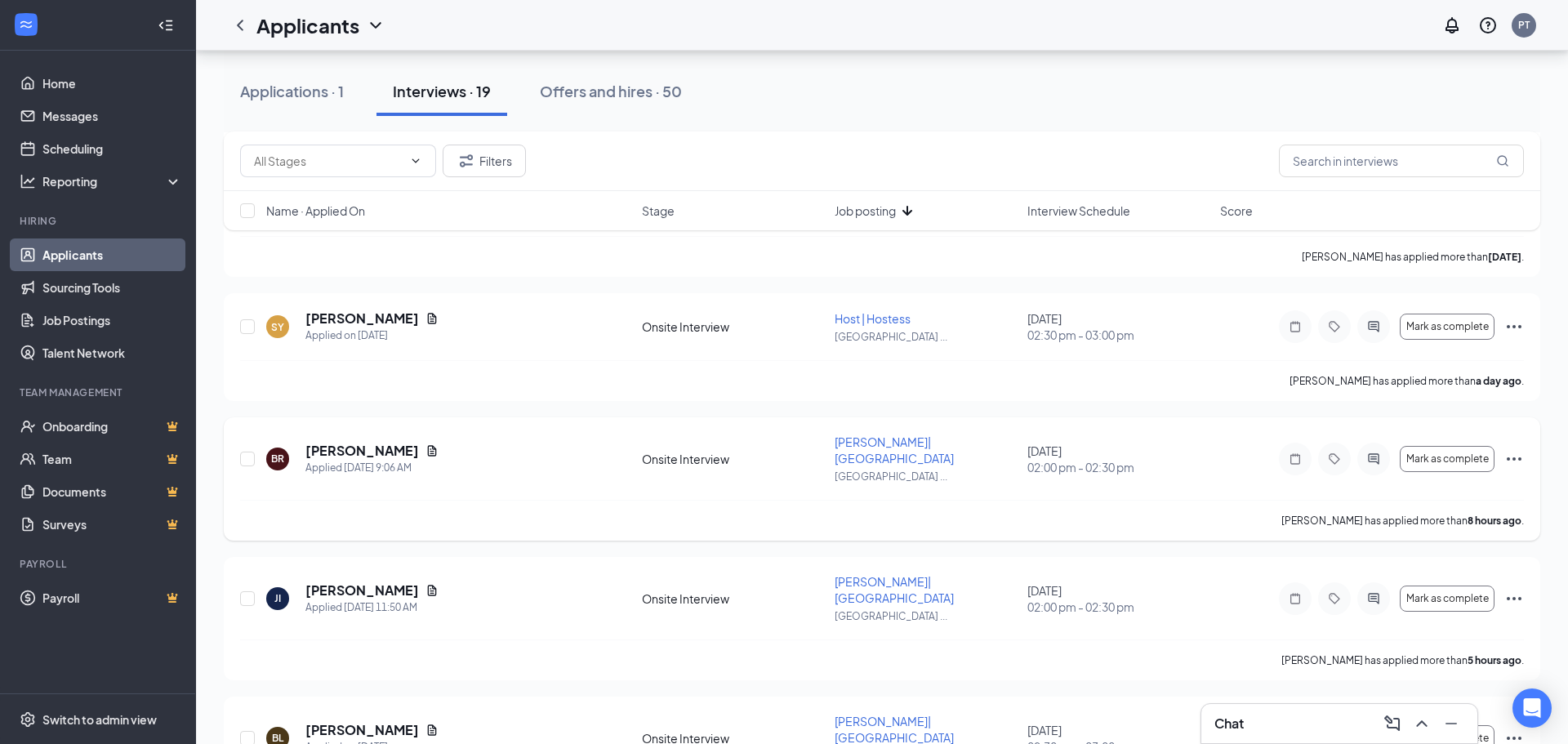
click at [381, 441] on h5 "[PERSON_NAME]" at bounding box center [362, 450] width 114 height 18
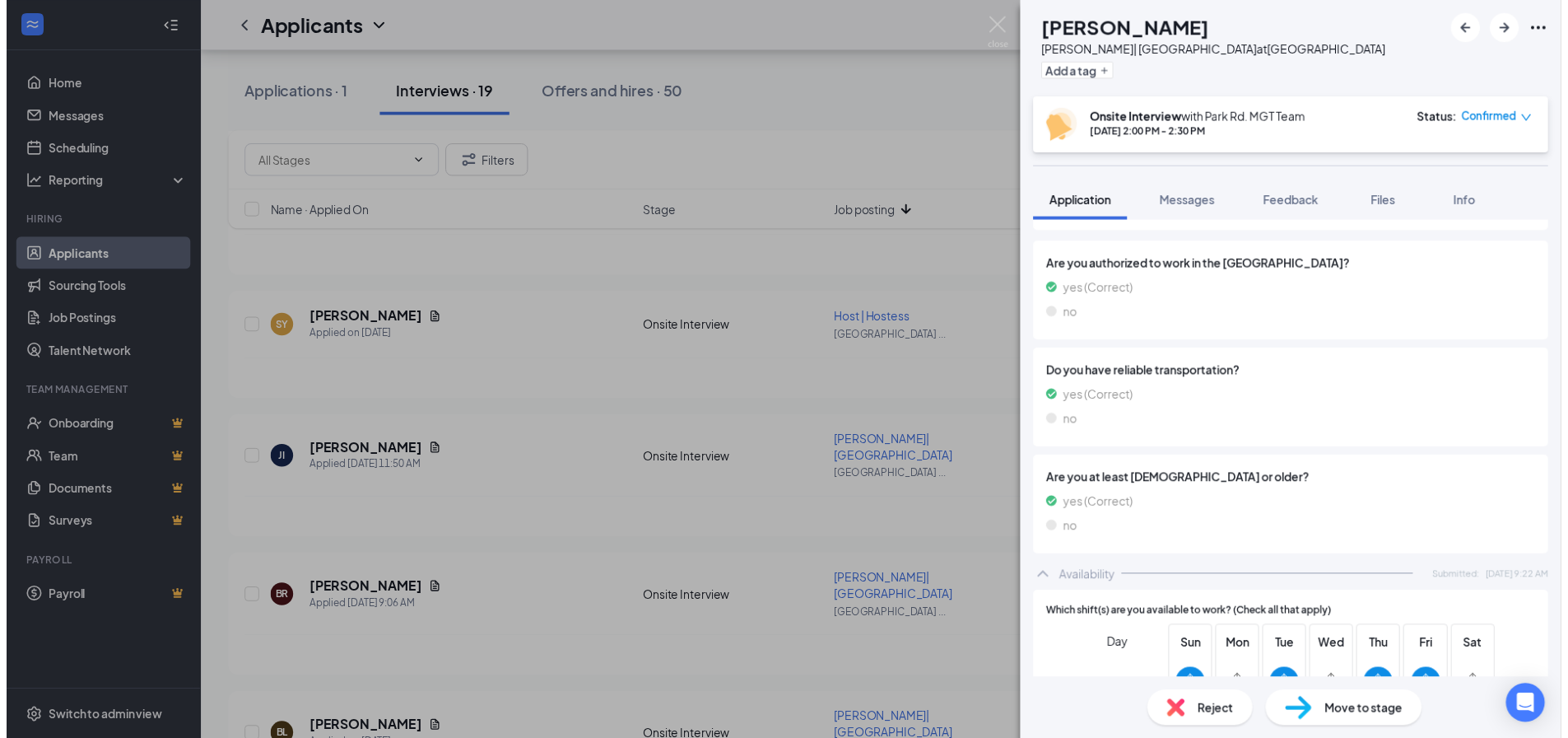
scroll to position [814, 0]
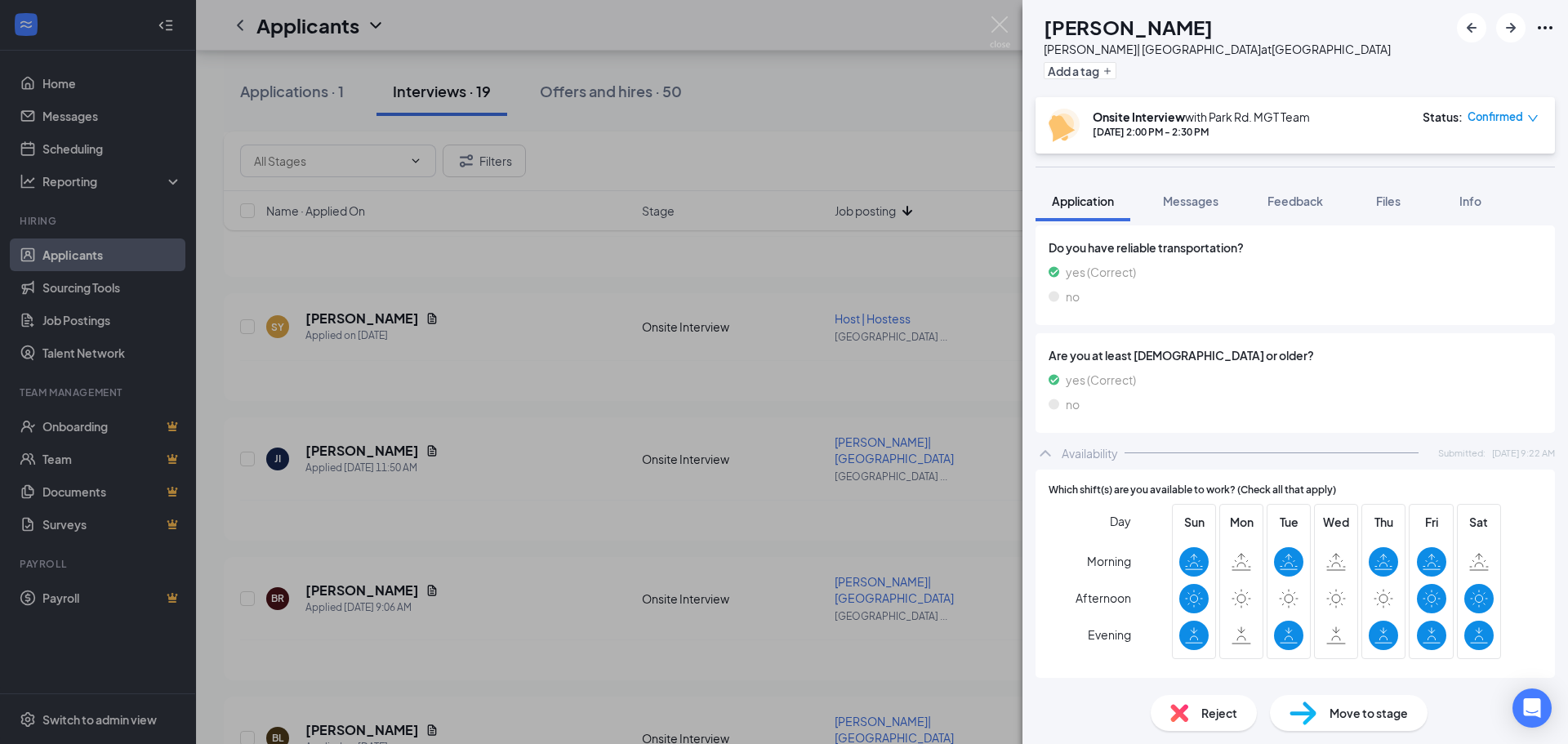
click at [489, 476] on div "BR [PERSON_NAME]| [GEOGRAPHIC_DATA] at [GEOGRAPHIC_DATA] Add a tag Onsite Inter…" at bounding box center [784, 372] width 1568 height 744
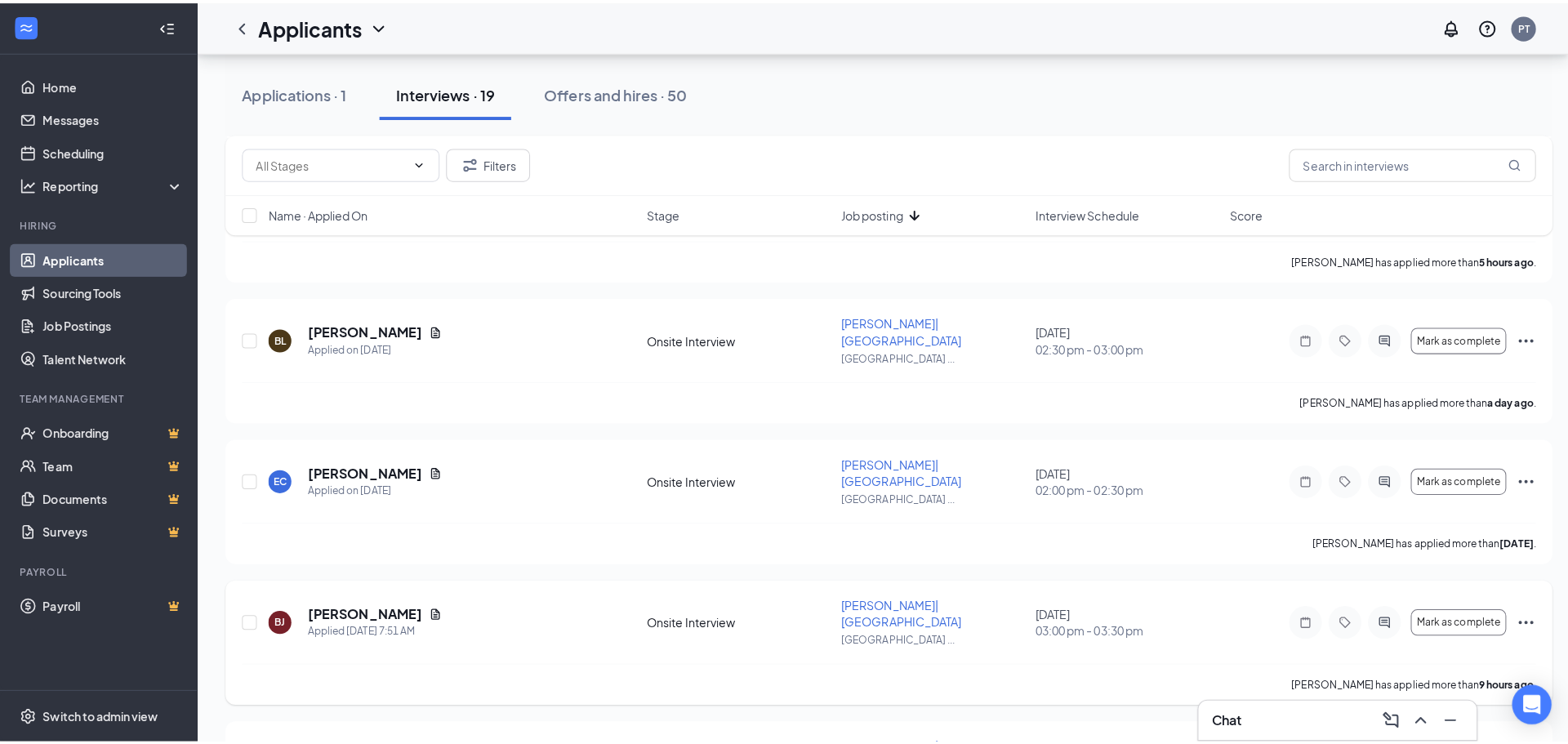
scroll to position [1796, 0]
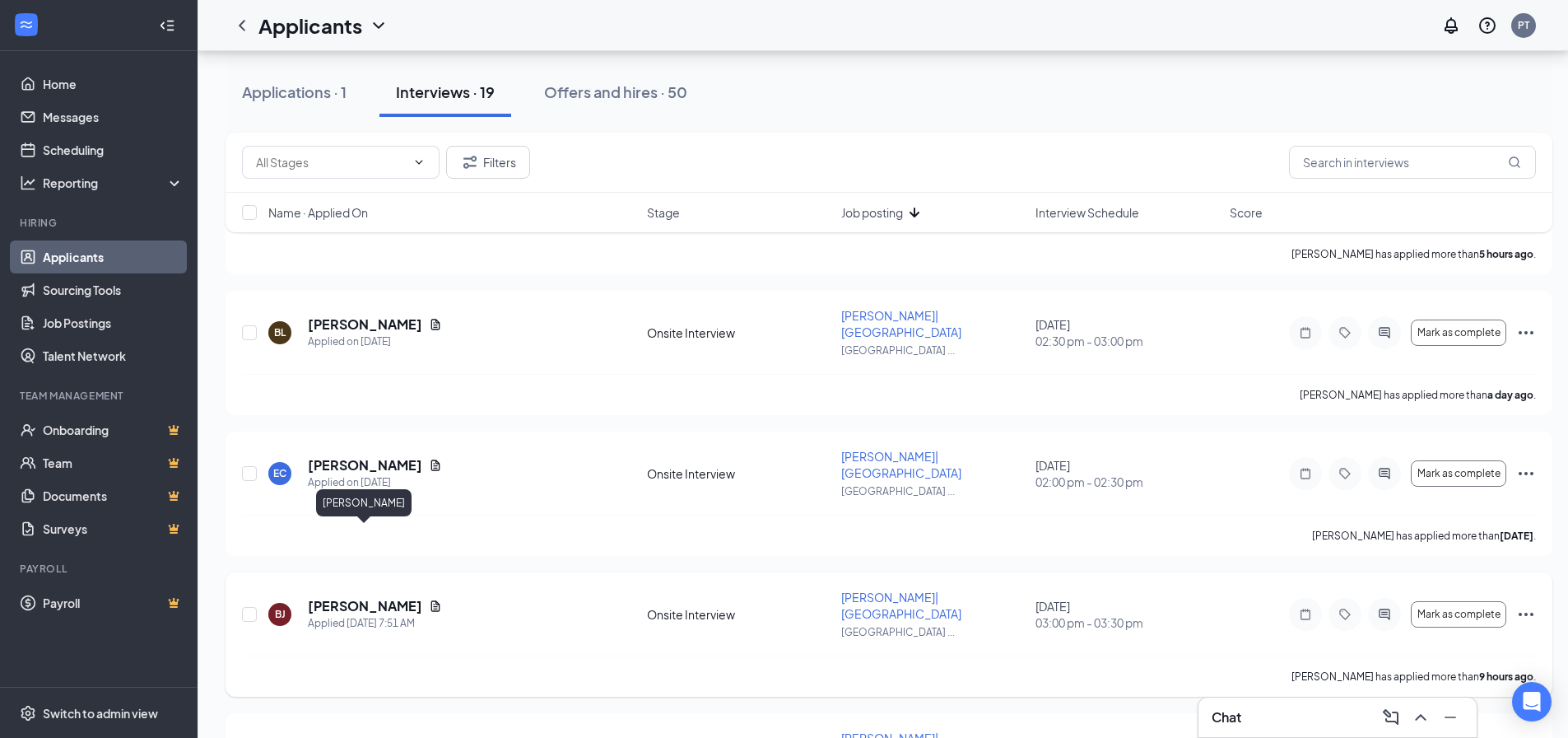
click at [372, 597] on h5 "[PERSON_NAME]" at bounding box center [365, 606] width 115 height 18
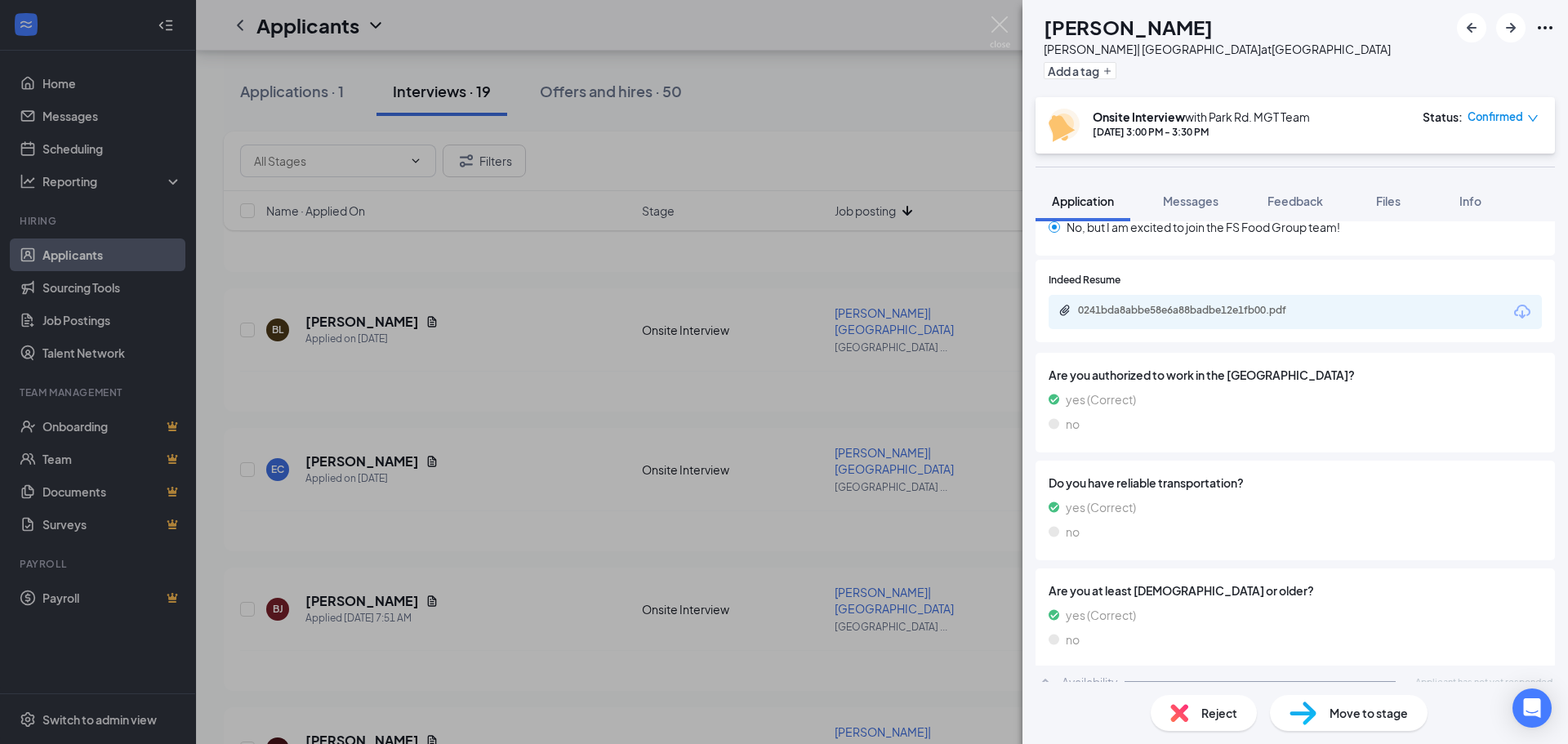
scroll to position [487, 0]
click at [452, 543] on div "[PERSON_NAME] [PERSON_NAME]| [GEOGRAPHIC_DATA] at [GEOGRAPHIC_DATA] Add a tag O…" at bounding box center [784, 372] width 1568 height 744
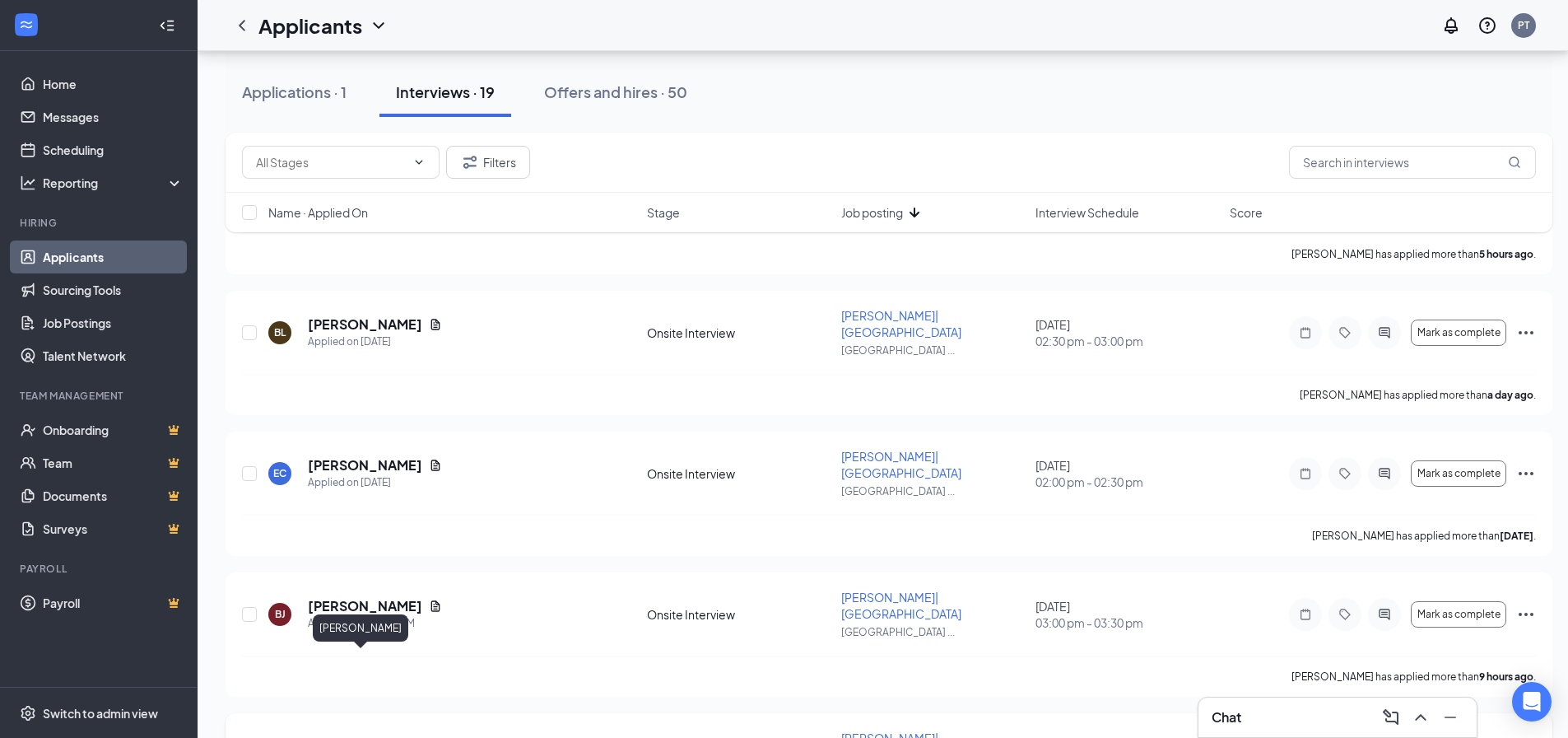
click at [332, 738] on h5 "[PERSON_NAME]" at bounding box center [365, 747] width 115 height 18
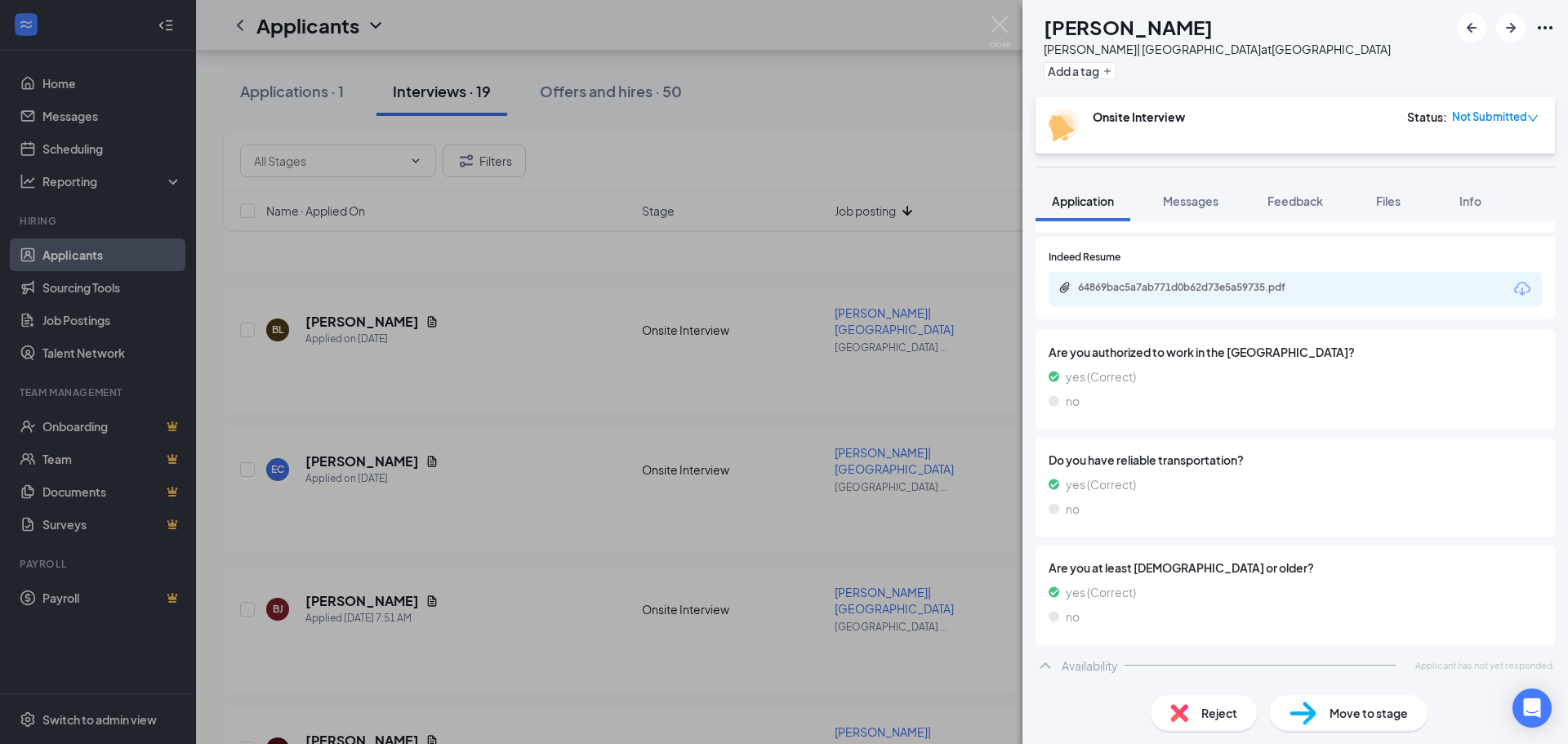
scroll to position [549, 0]
click at [529, 392] on div "KG [PERSON_NAME]| Midwood Smokehouse at [GEOGRAPHIC_DATA] Add a tag Onsite Inte…" at bounding box center [784, 372] width 1568 height 744
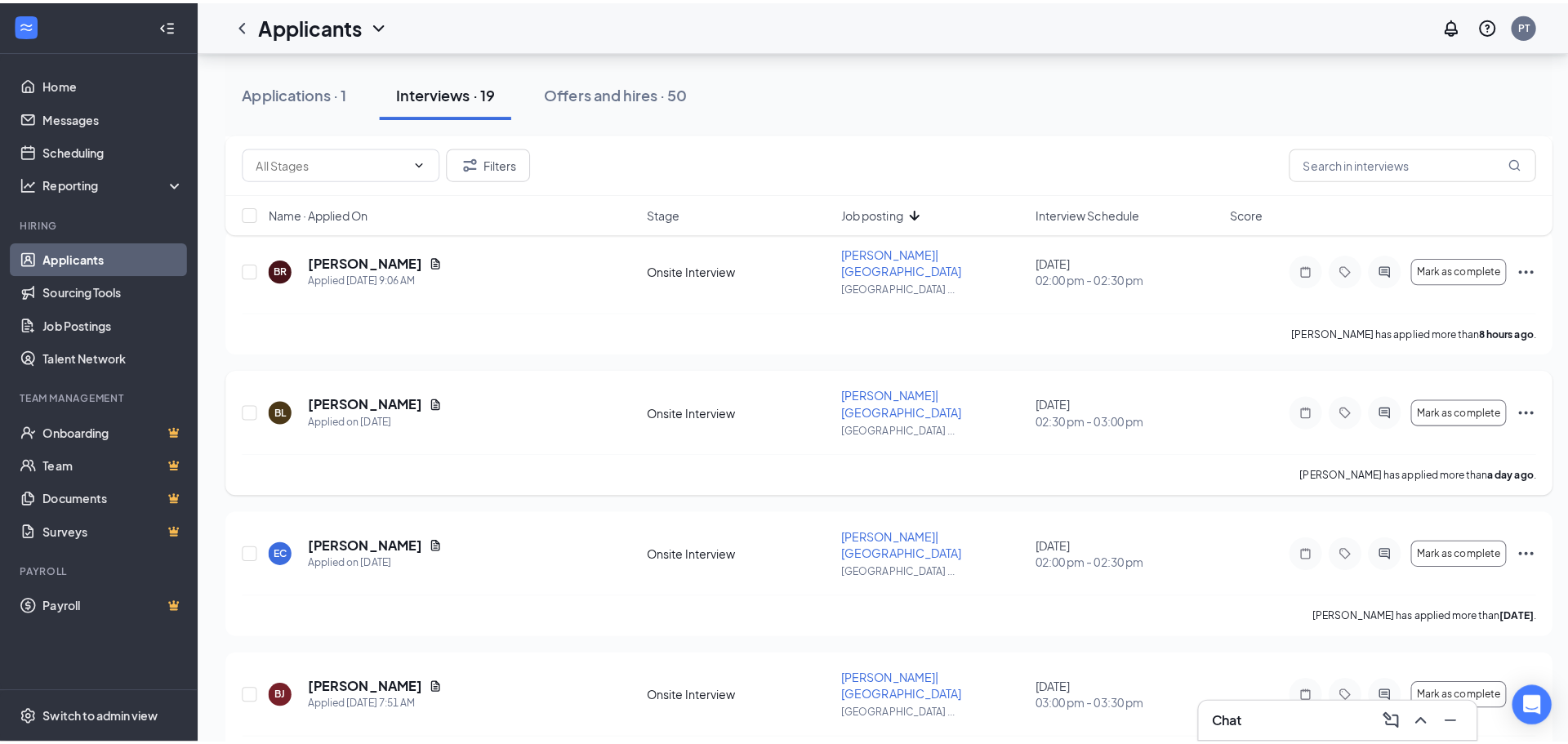
scroll to position [1633, 0]
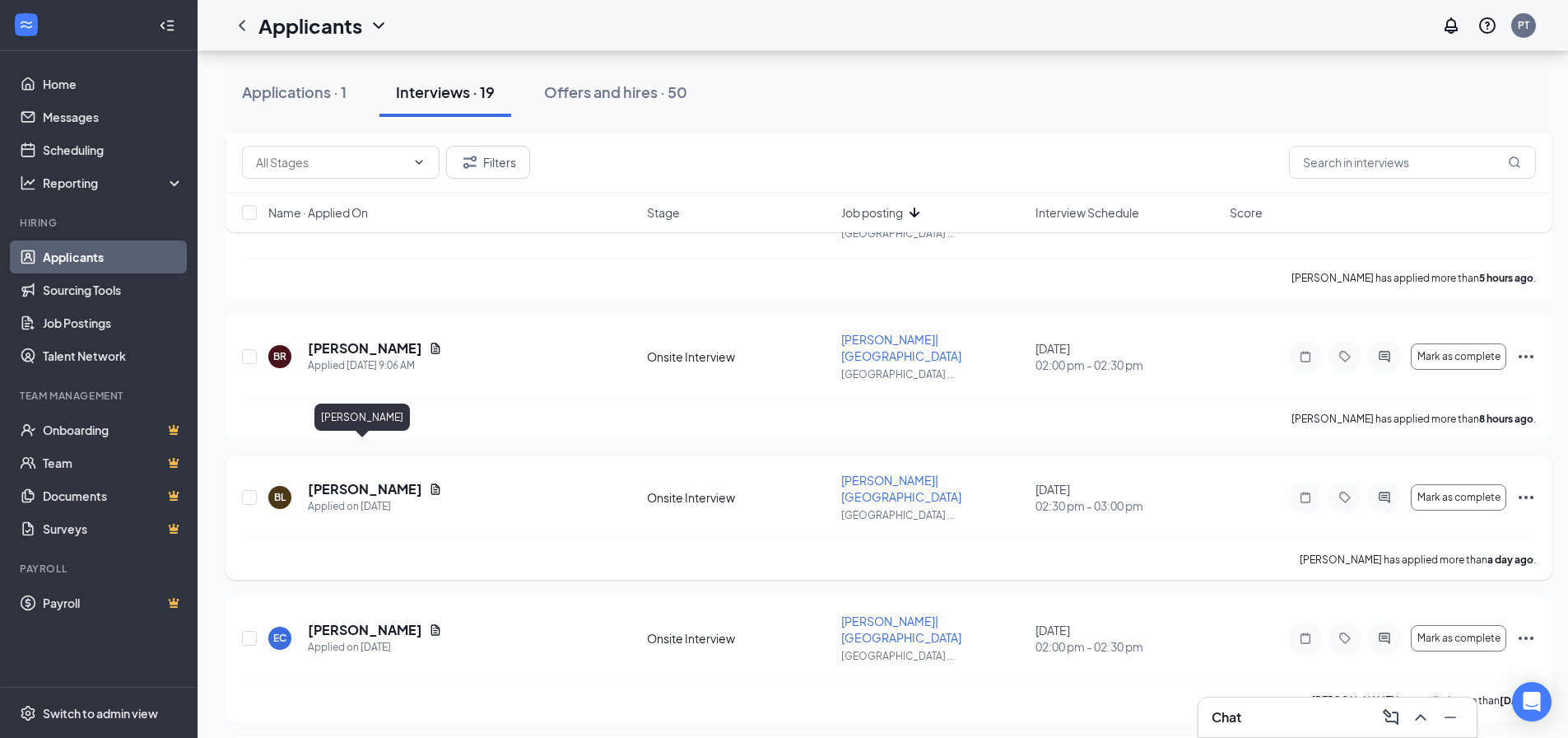
click at [380, 480] on h5 "[PERSON_NAME]" at bounding box center [365, 489] width 115 height 18
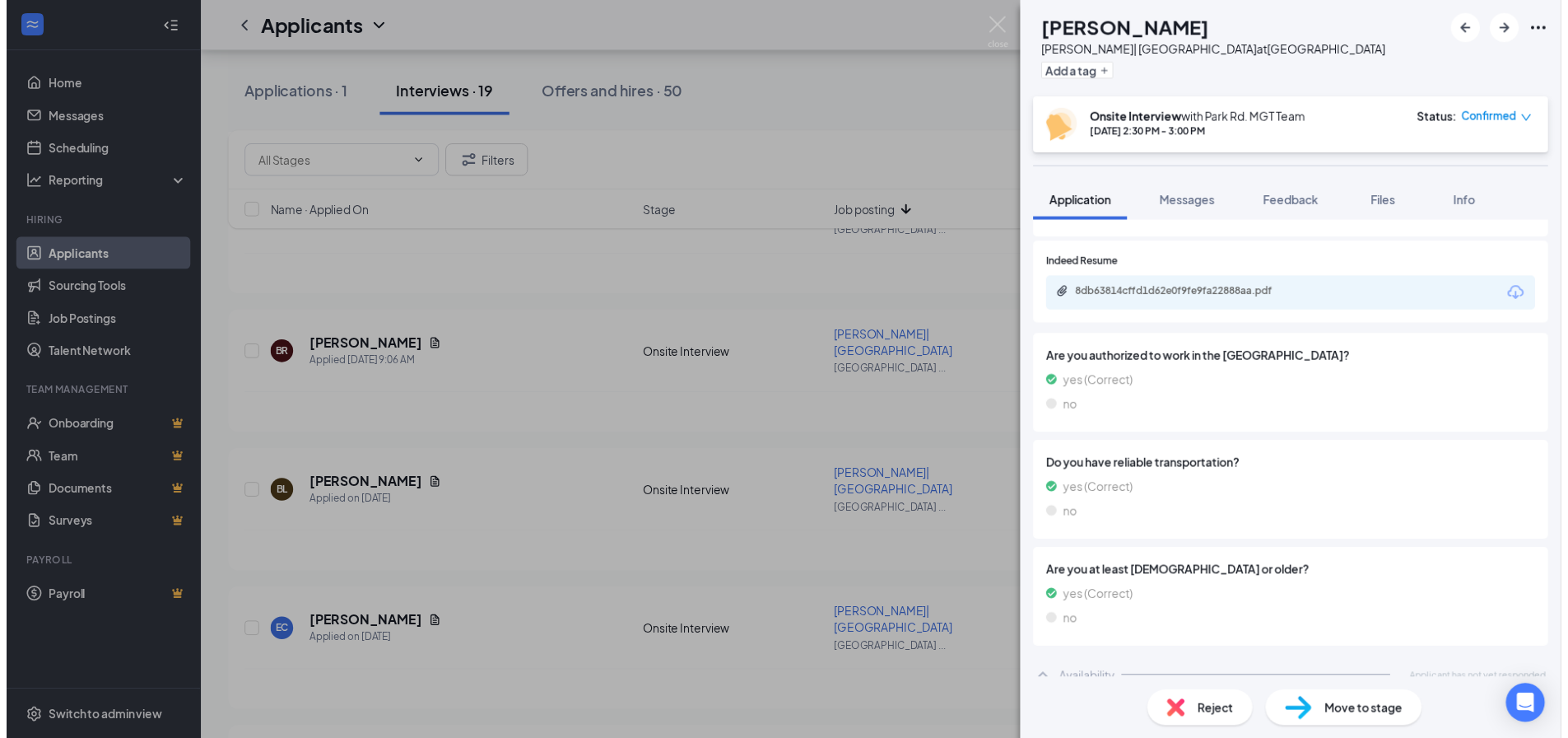
scroll to position [594, 0]
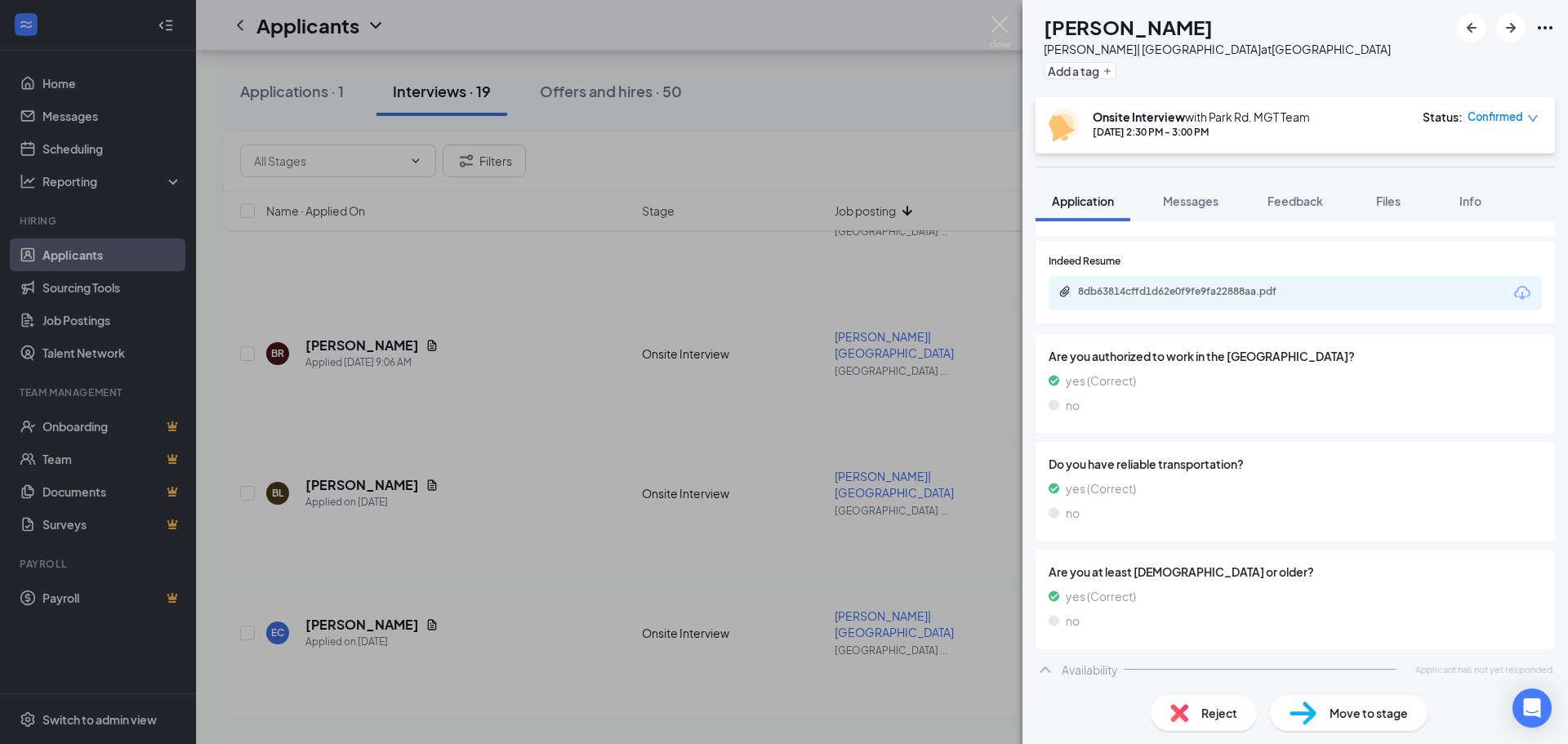
click at [531, 407] on div "BL [PERSON_NAME]| [GEOGRAPHIC_DATA] at [GEOGRAPHIC_DATA] Add a tag Onsite Inter…" at bounding box center [784, 372] width 1568 height 744
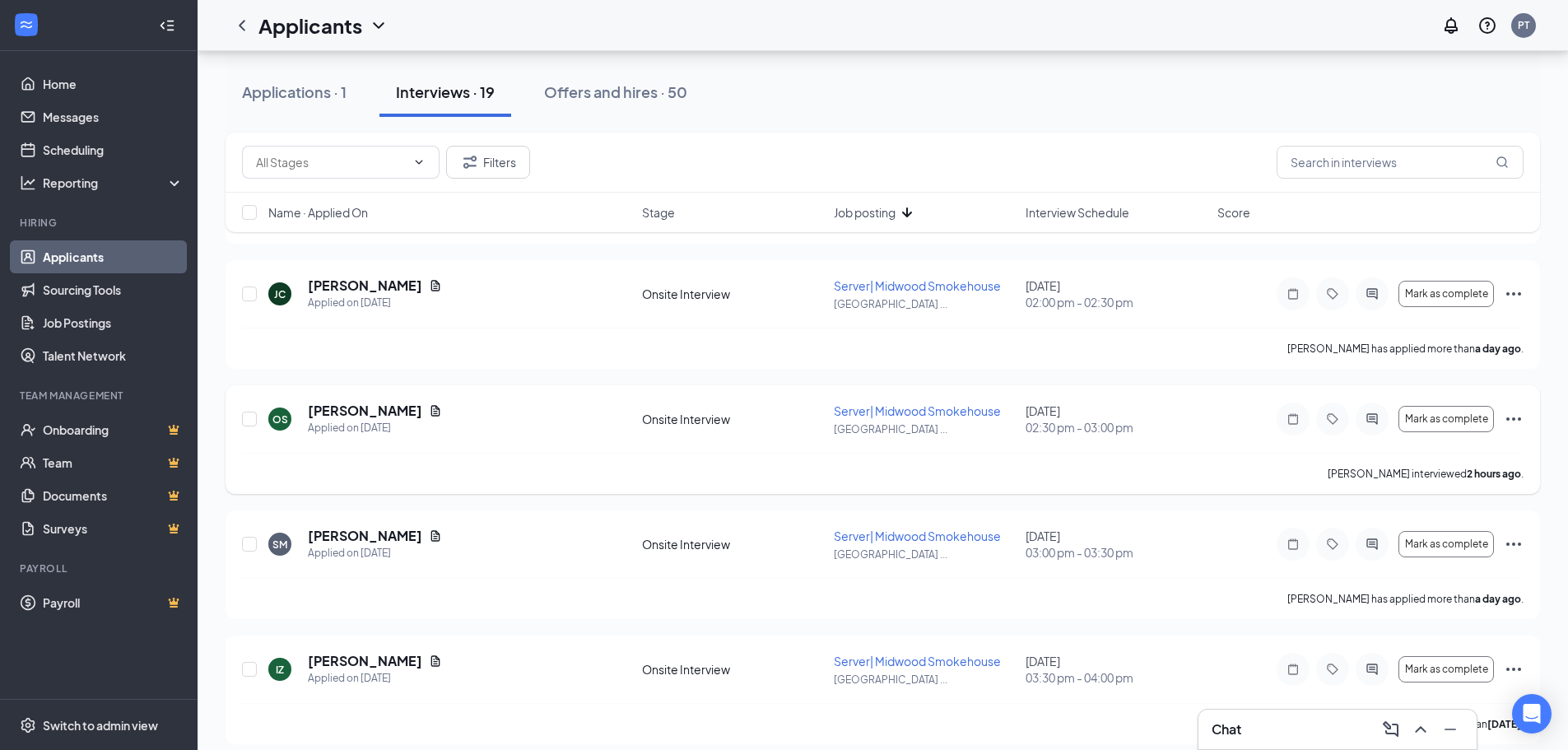
scroll to position [165, 0]
